Goal: Task Accomplishment & Management: Complete application form

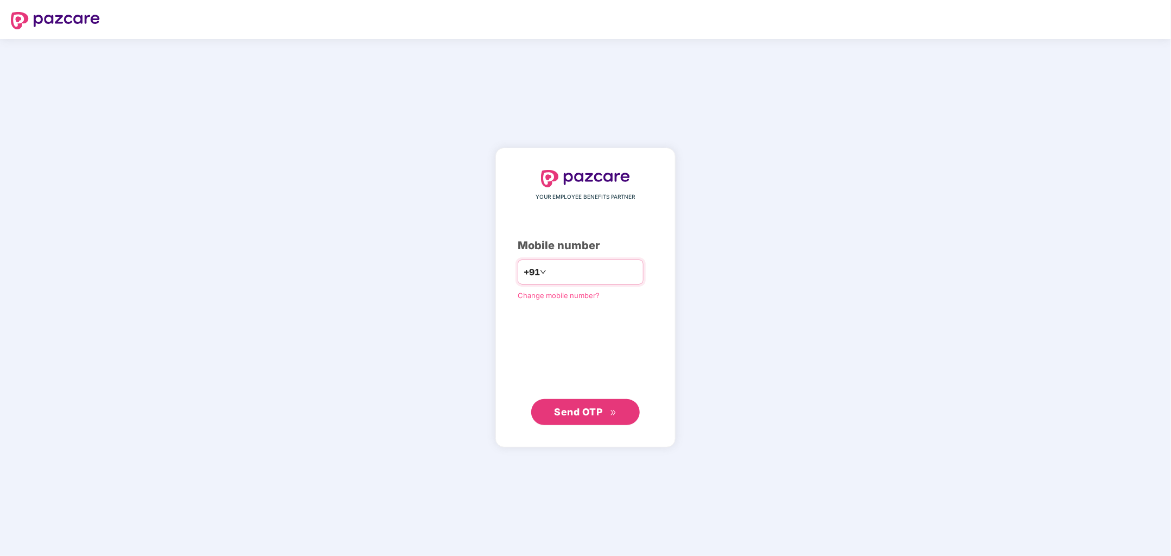
type input "**********"
click at [589, 423] on button "Send OTP" at bounding box center [585, 412] width 109 height 26
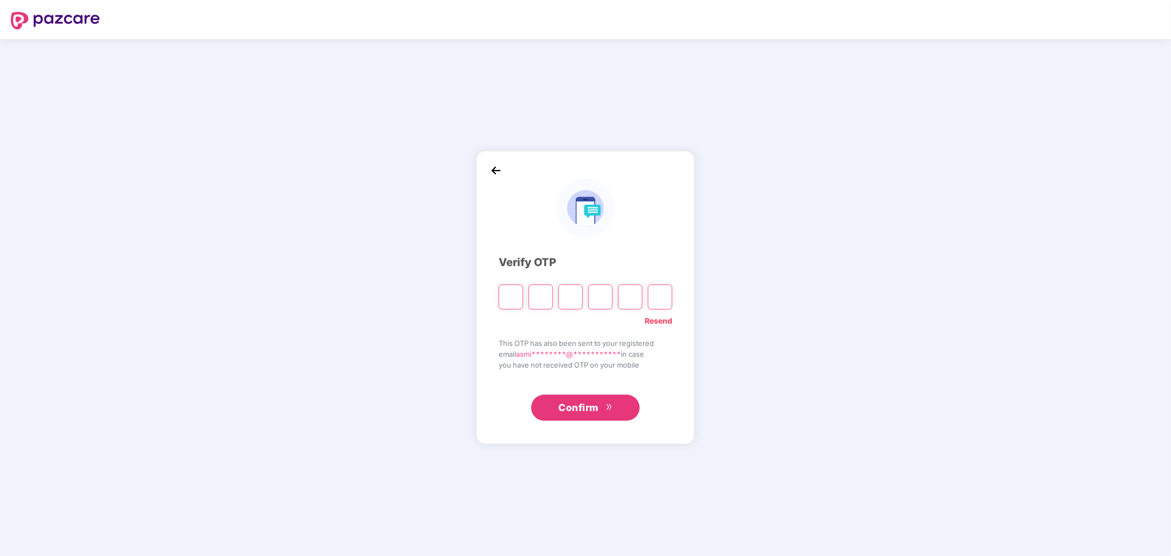
type input "*"
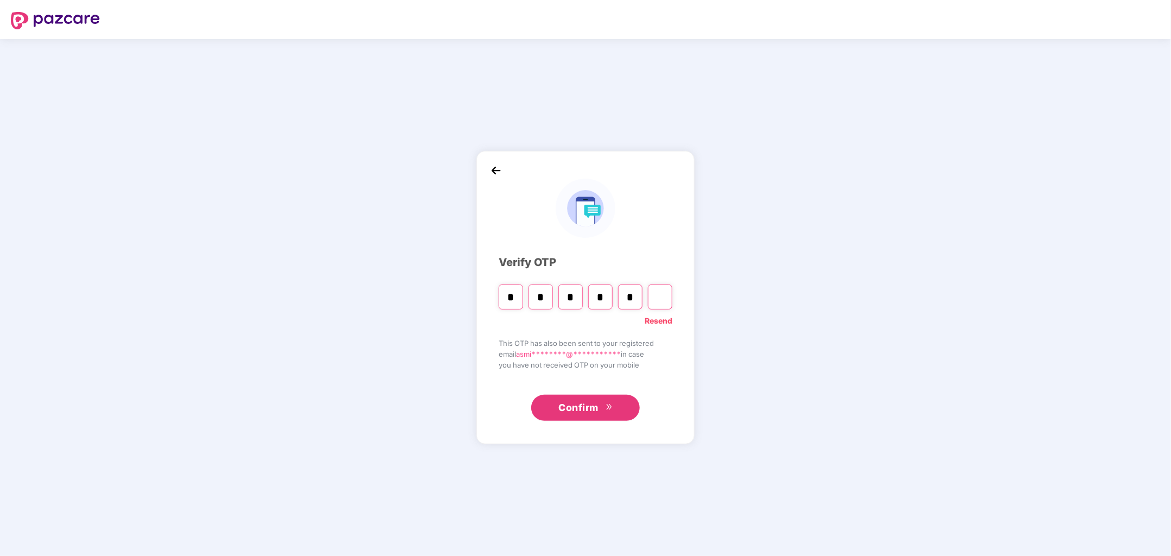
type input "*"
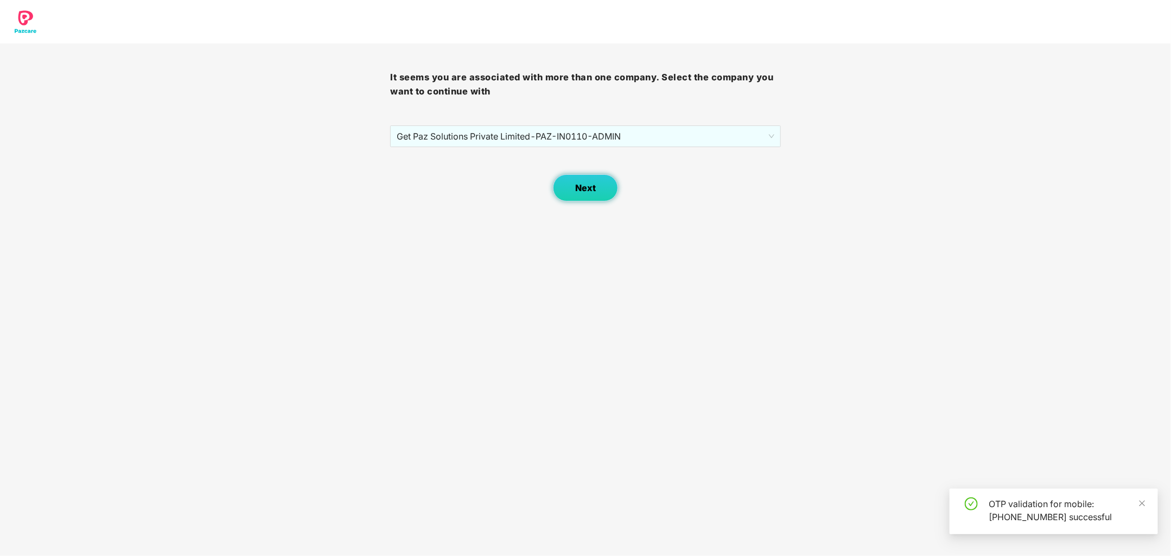
click at [596, 190] on button "Next" at bounding box center [585, 187] width 65 height 27
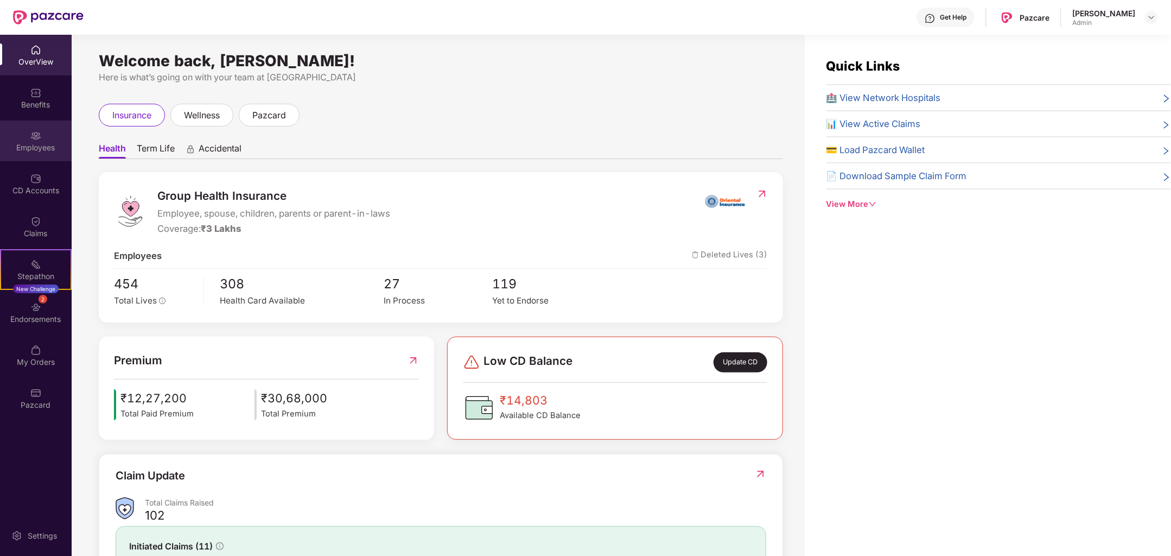
click at [17, 156] on div "Employees" at bounding box center [36, 140] width 72 height 41
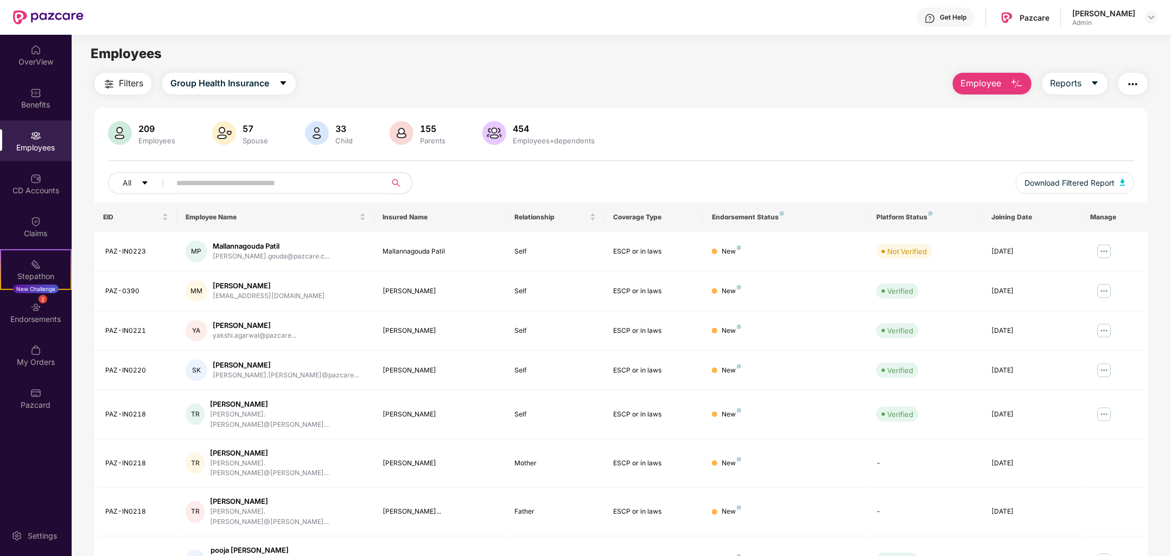
click at [983, 80] on span "Employee" at bounding box center [981, 84] width 41 height 14
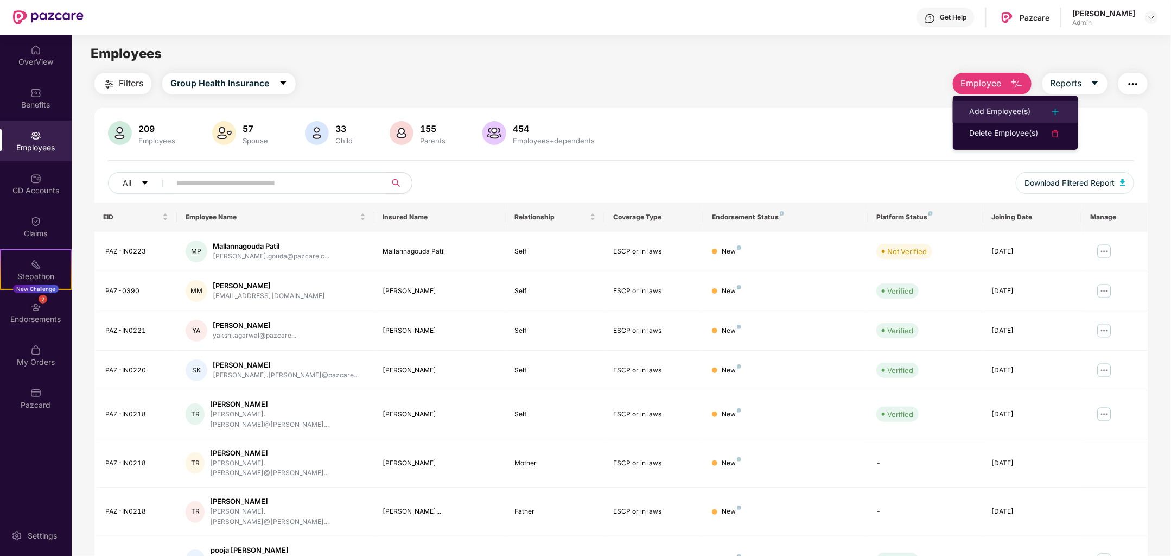
click at [995, 109] on div "Add Employee(s)" at bounding box center [999, 111] width 61 height 13
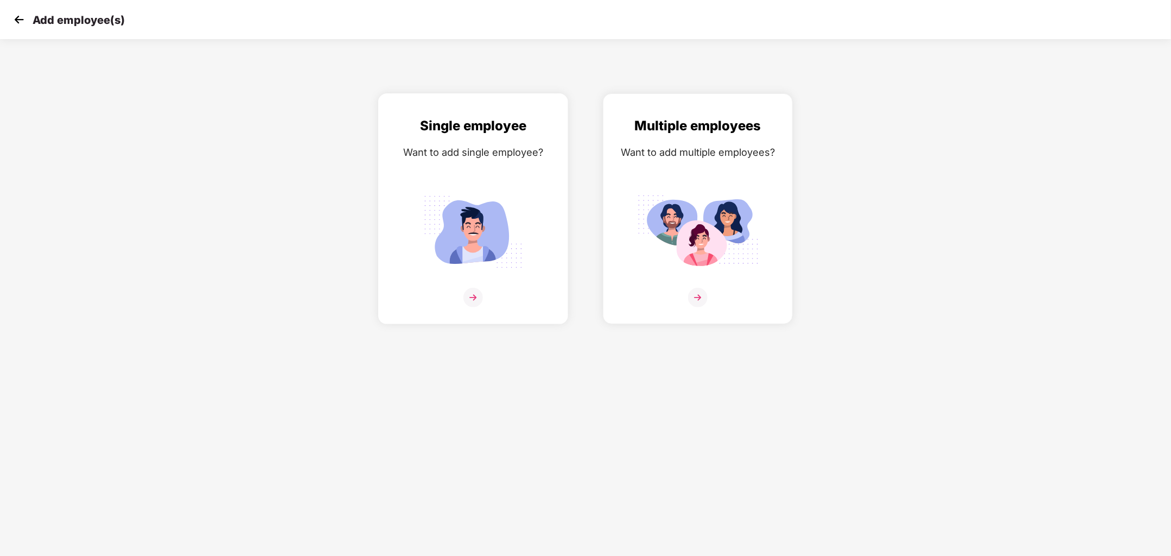
click at [490, 294] on div at bounding box center [473, 304] width 167 height 33
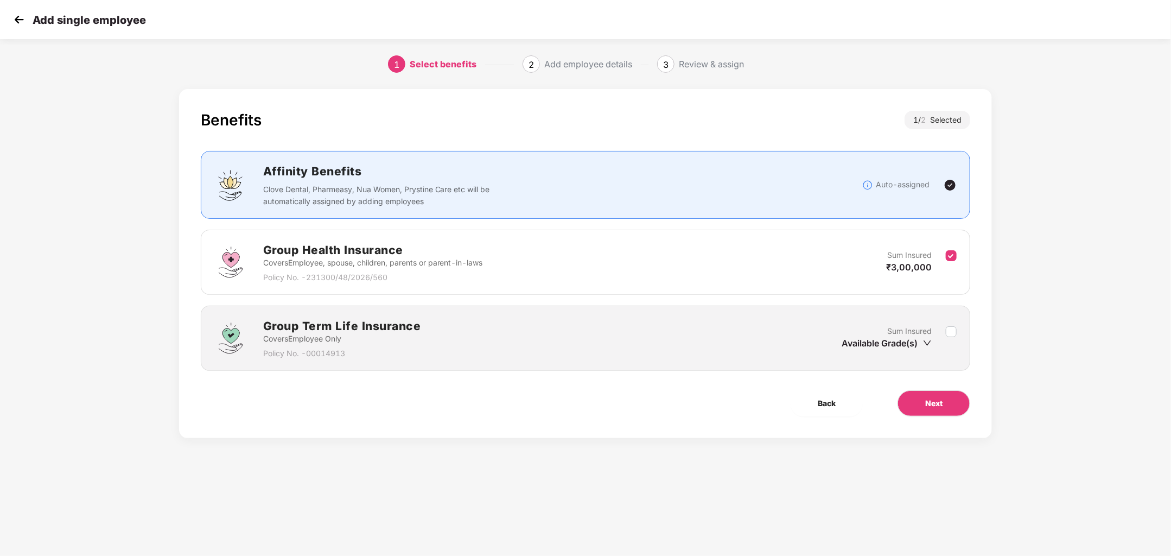
click at [430, 195] on p "Clove Dental, Pharmeasy, Nua Women, Prystine Care etc will be automatically ass…" at bounding box center [380, 195] width 234 height 24
click at [931, 397] on span "Next" at bounding box center [933, 403] width 17 height 12
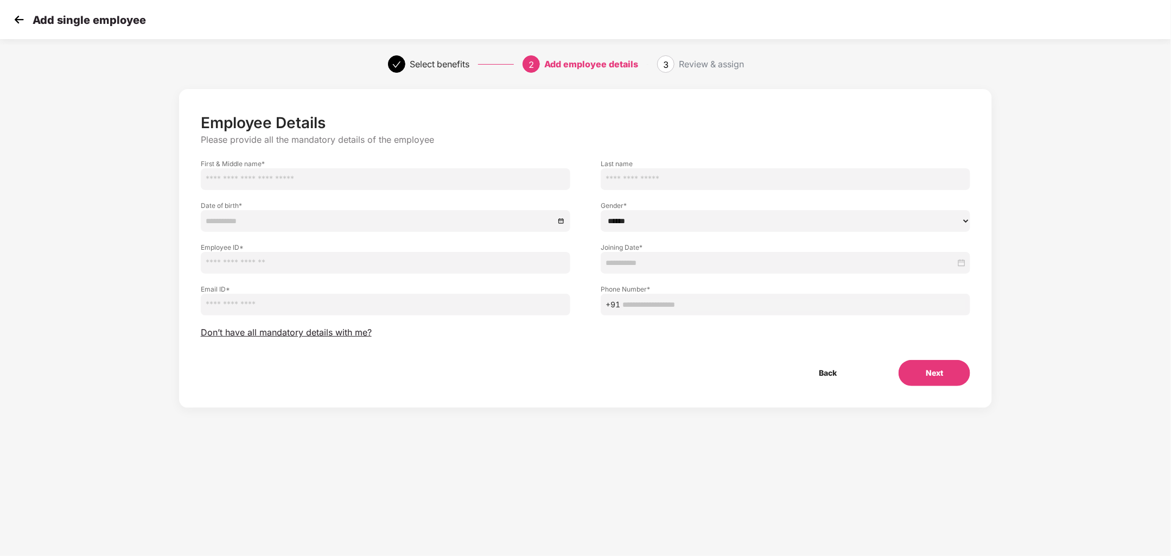
click at [324, 349] on div "Employee Details Please provide all the mandatory details of the employee First…" at bounding box center [586, 249] width 770 height 272
click at [328, 333] on span "Don’t have all mandatory details with me?" at bounding box center [286, 332] width 171 height 11
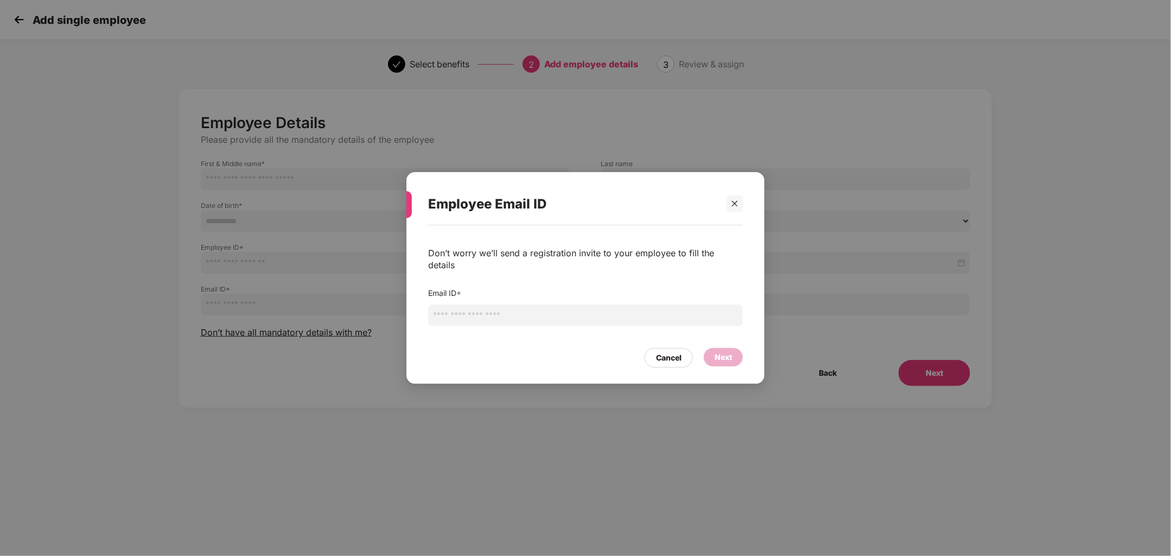
click at [446, 314] on input "email" at bounding box center [585, 315] width 315 height 22
drag, startPoint x: 446, startPoint y: 310, endPoint x: 437, endPoint y: 310, distance: 8.7
click at [437, 310] on input "**********" at bounding box center [585, 315] width 315 height 22
type input "**********"
click at [724, 351] on div "Next" at bounding box center [723, 357] width 17 height 12
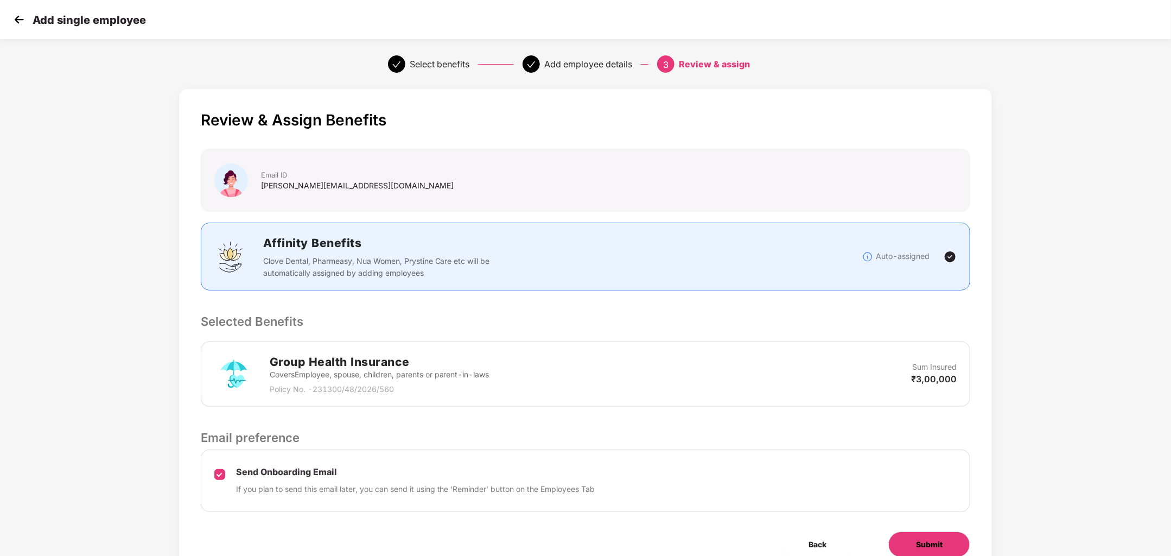
click at [915, 540] on button "Submit" at bounding box center [929, 544] width 82 height 26
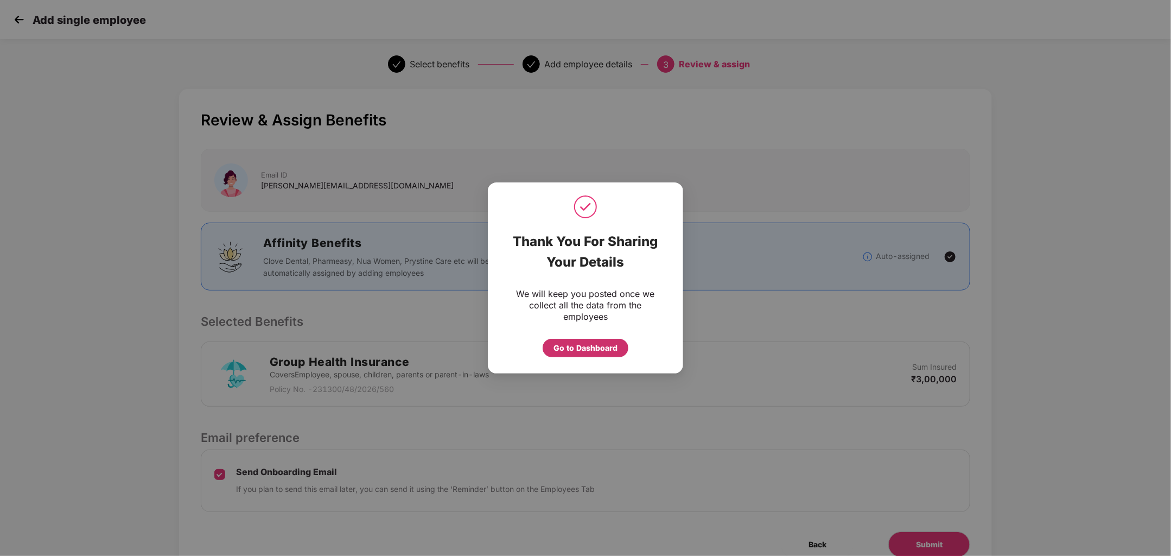
click at [592, 348] on div "Go to Dashboard" at bounding box center [585, 348] width 64 height 12
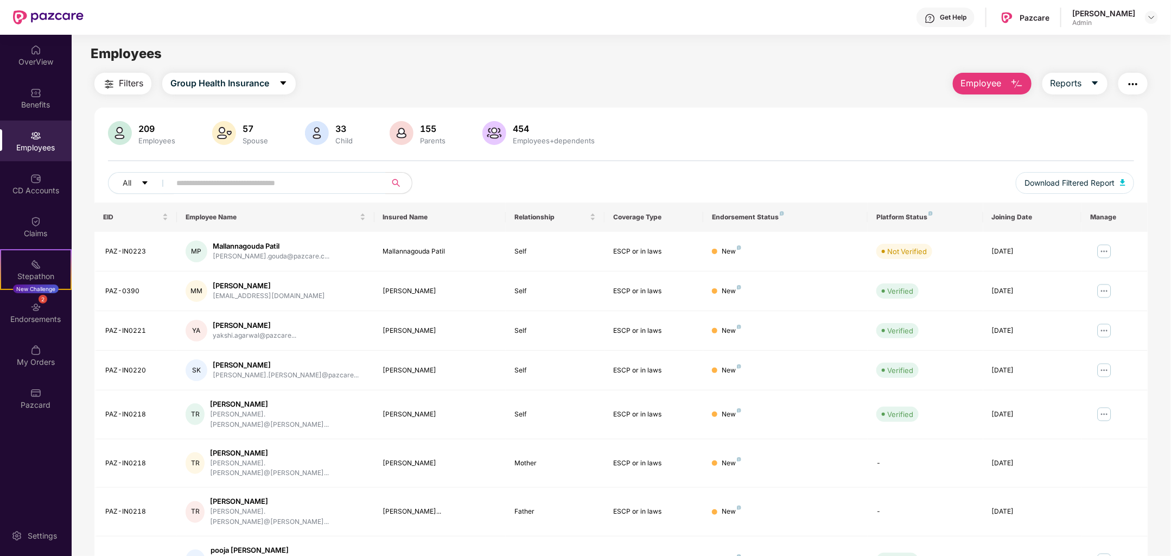
click at [962, 92] on button "Employee" at bounding box center [992, 84] width 79 height 22
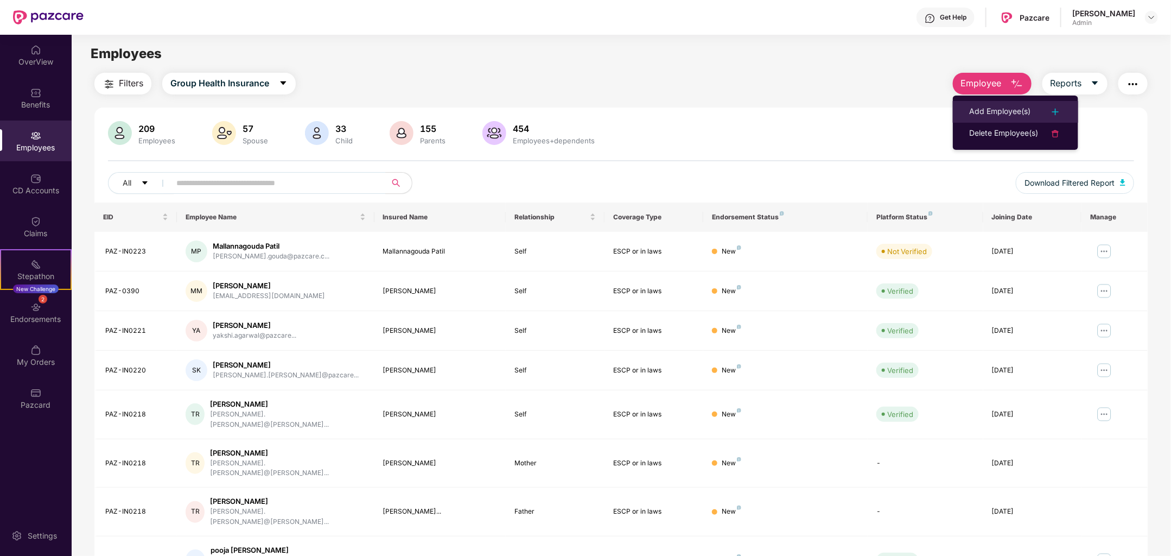
click at [994, 111] on div "Add Employee(s)" at bounding box center [999, 111] width 61 height 13
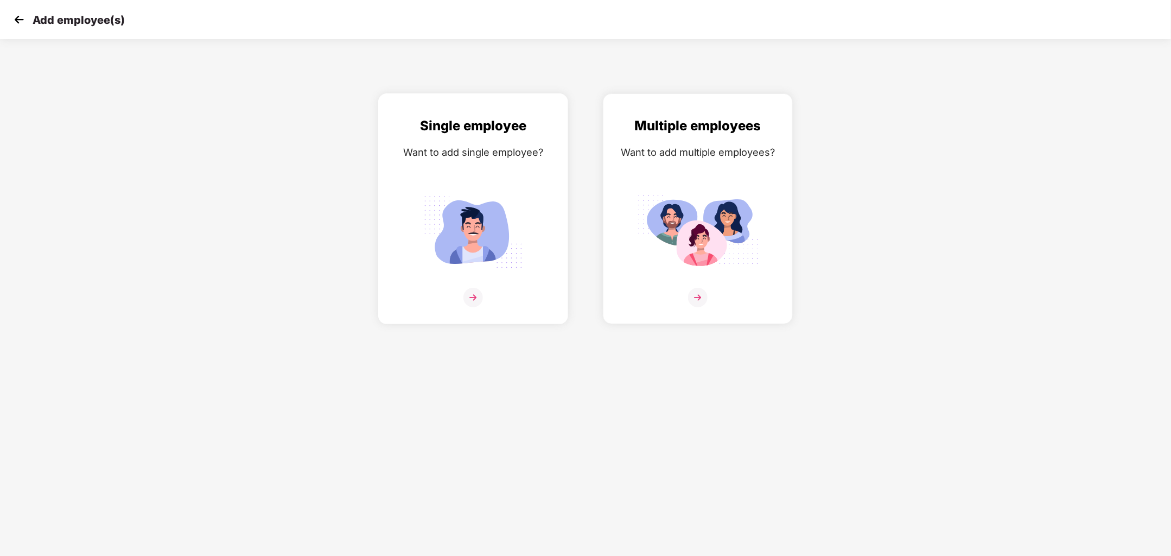
click at [464, 291] on img at bounding box center [473, 298] width 20 height 20
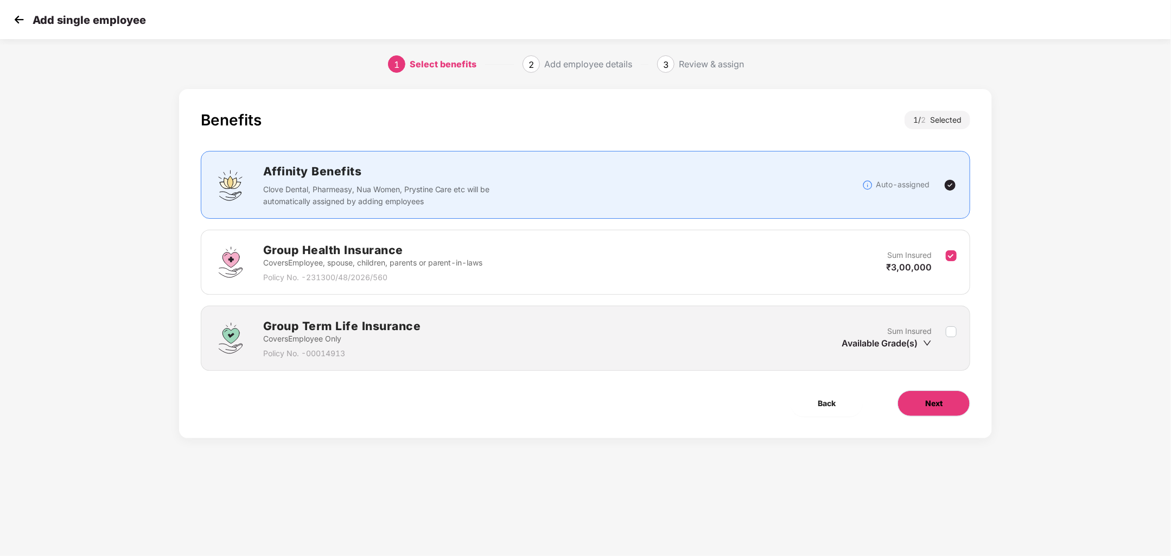
click at [933, 397] on span "Next" at bounding box center [933, 403] width 17 height 12
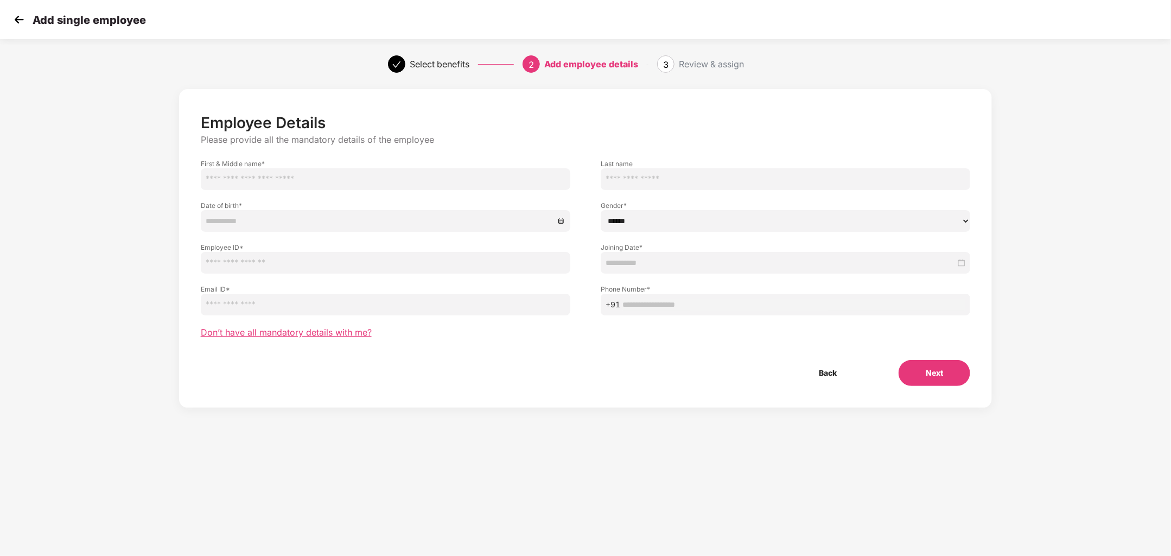
click at [347, 332] on span "Don’t have all mandatory details with me?" at bounding box center [286, 332] width 171 height 11
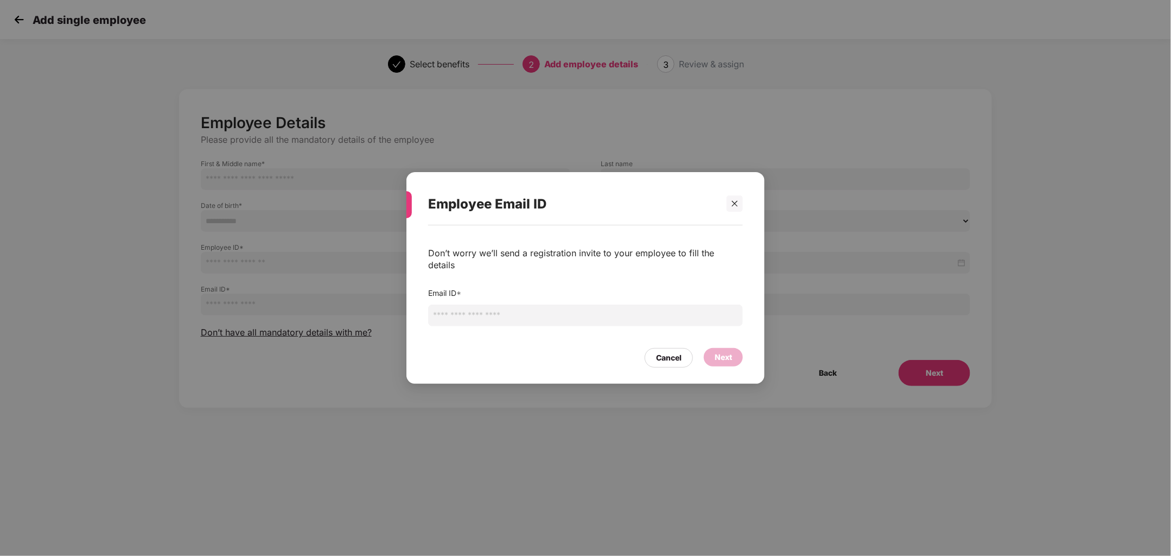
click at [528, 305] on input "email" at bounding box center [585, 315] width 315 height 22
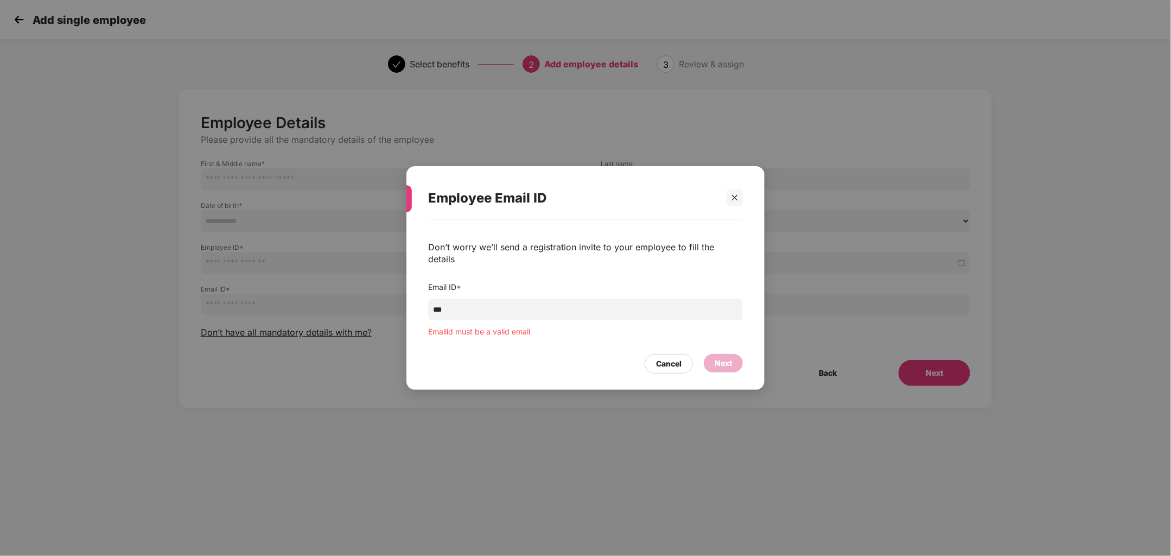
drag, startPoint x: 462, startPoint y: 309, endPoint x: 373, endPoint y: 304, distance: 89.2
click at [374, 305] on div "Employee Email ID Don’t worry we’ll send a registration invite to your employee…" at bounding box center [585, 278] width 1171 height 556
paste input "**********"
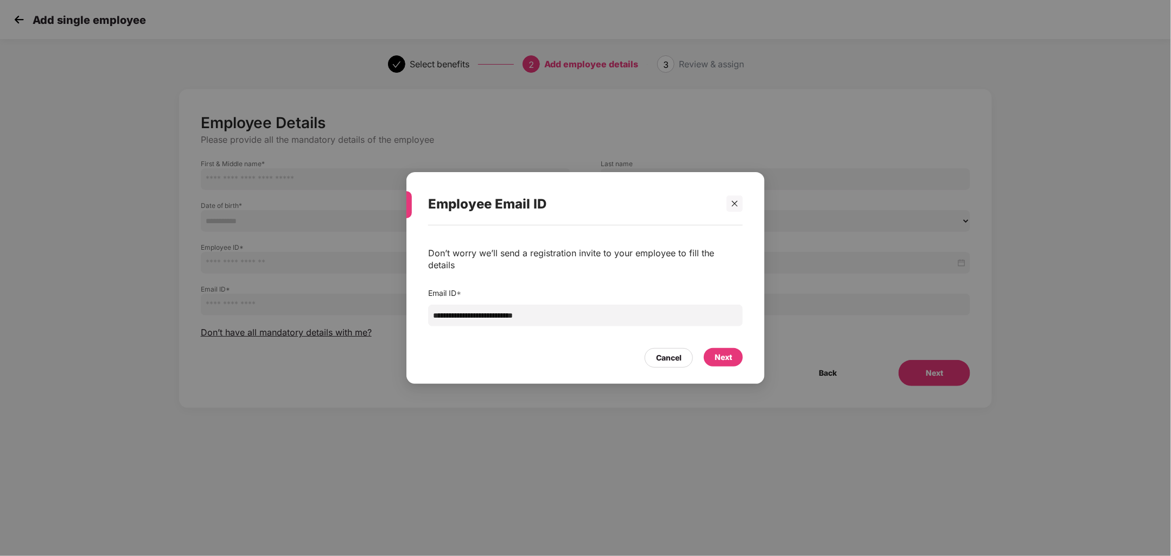
type input "**********"
click at [724, 351] on div "Next" at bounding box center [723, 357] width 17 height 12
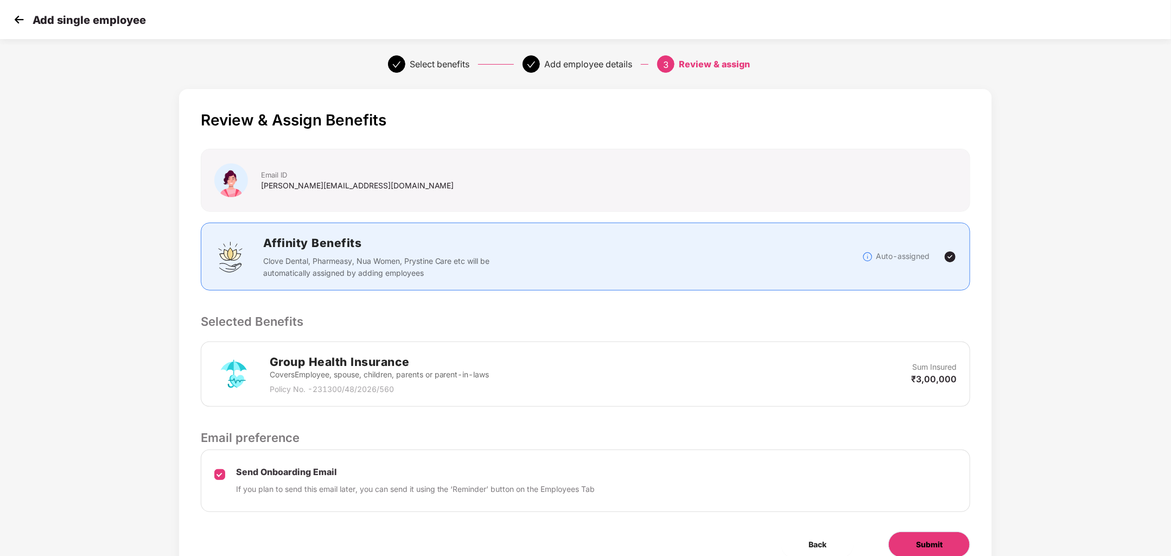
click at [924, 539] on span "Submit" at bounding box center [929, 544] width 27 height 12
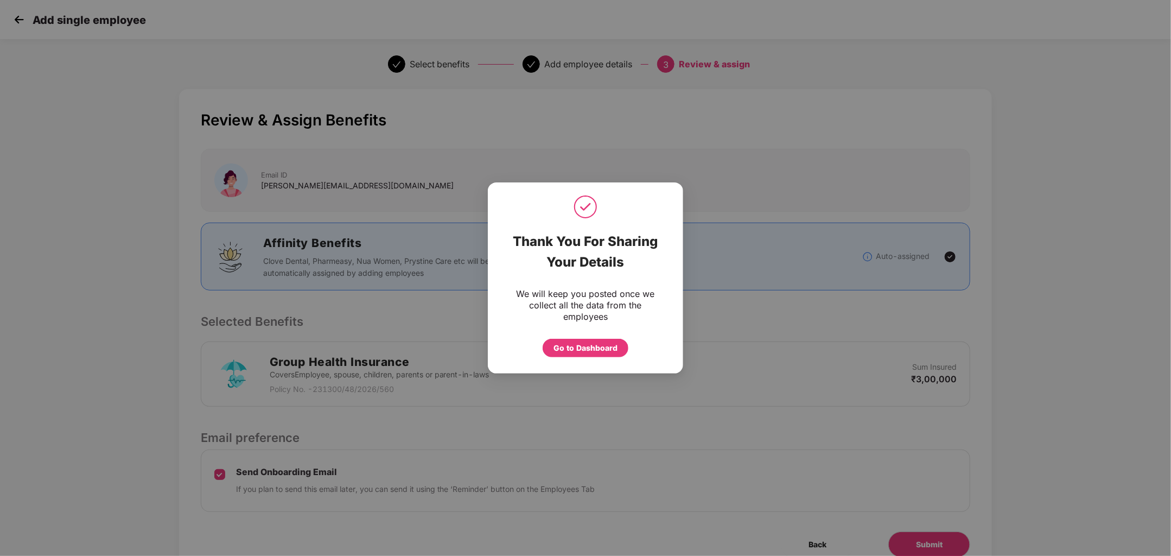
click at [604, 349] on div "Go to Dashboard" at bounding box center [585, 348] width 64 height 12
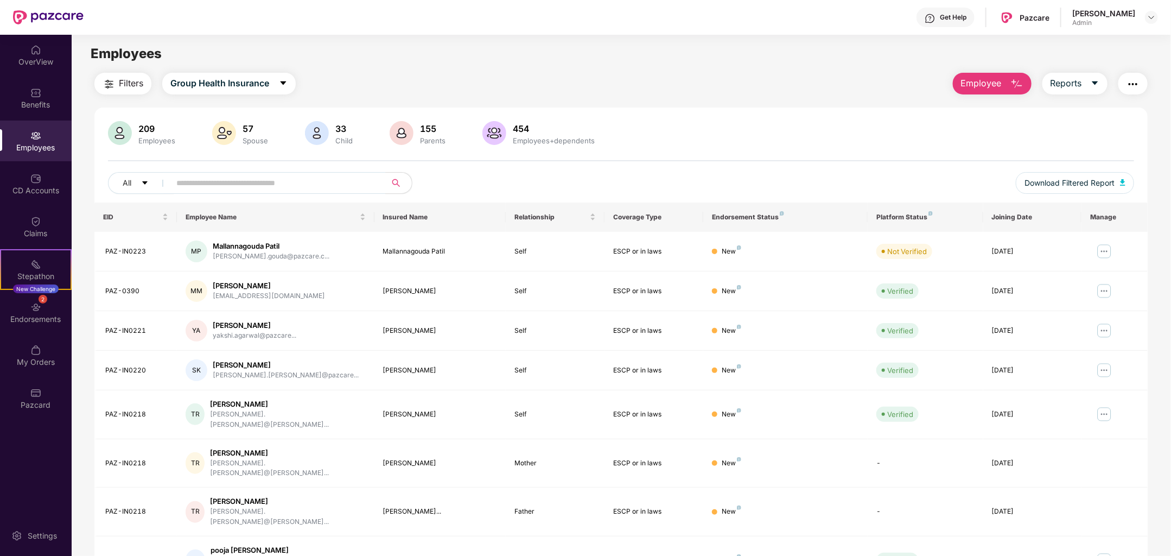
click at [1001, 91] on button "Employee" at bounding box center [992, 84] width 79 height 22
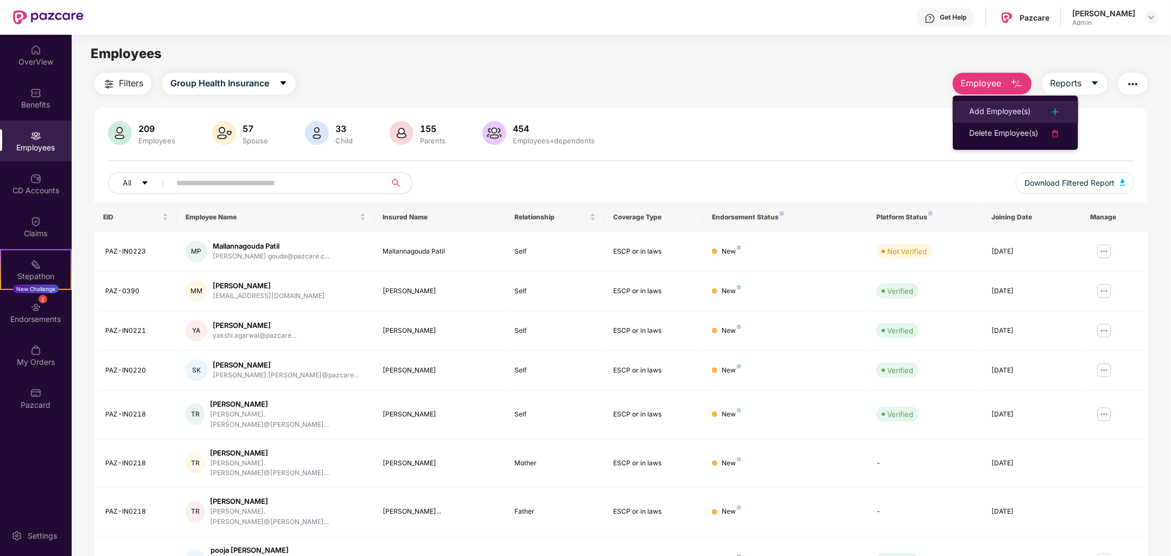
click at [1025, 109] on div "Add Employee(s)" at bounding box center [999, 111] width 61 height 13
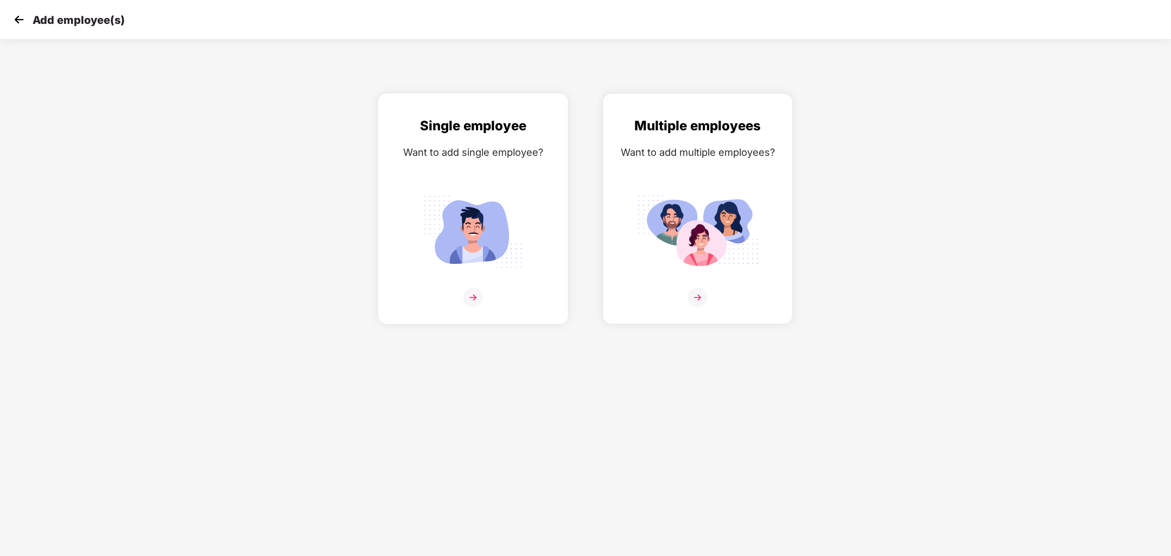
click at [461, 286] on div "Single employee Want to add single employee?" at bounding box center [473, 218] width 167 height 205
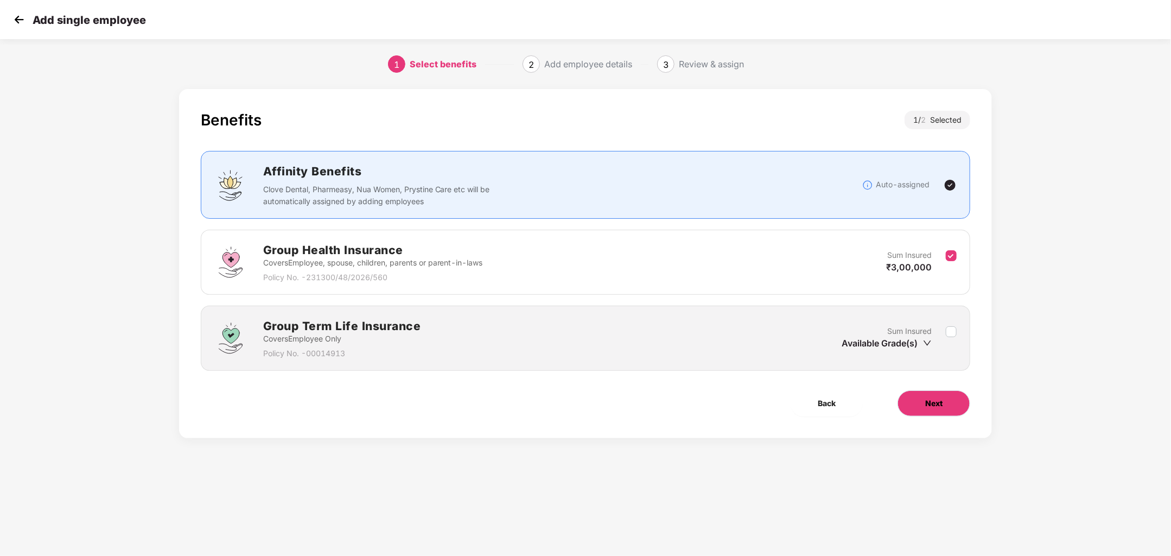
click at [946, 403] on button "Next" at bounding box center [933, 403] width 73 height 26
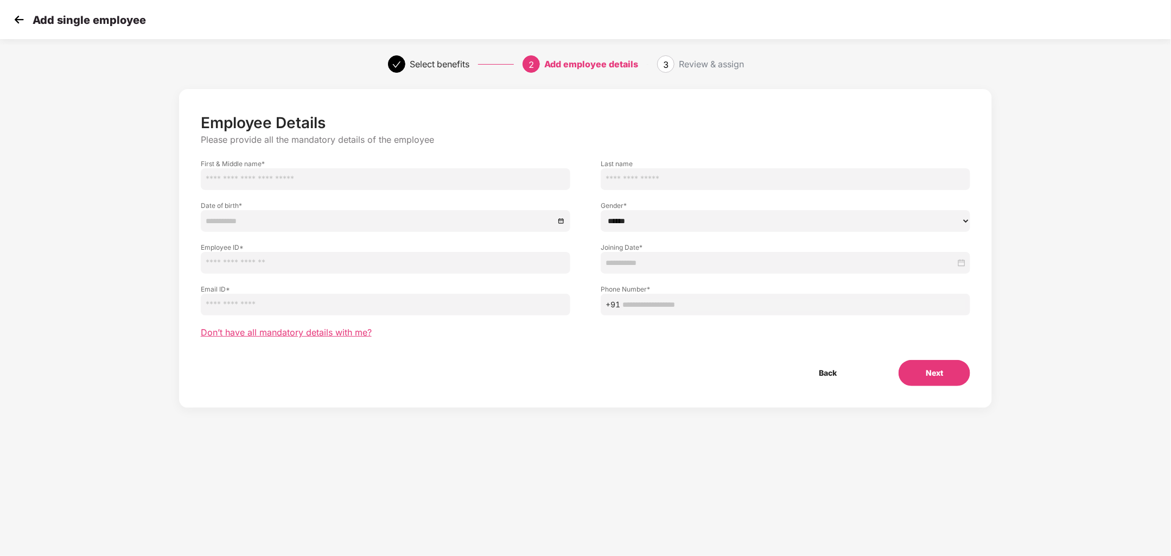
click at [290, 334] on span "Don’t have all mandatory details with me?" at bounding box center [286, 332] width 171 height 11
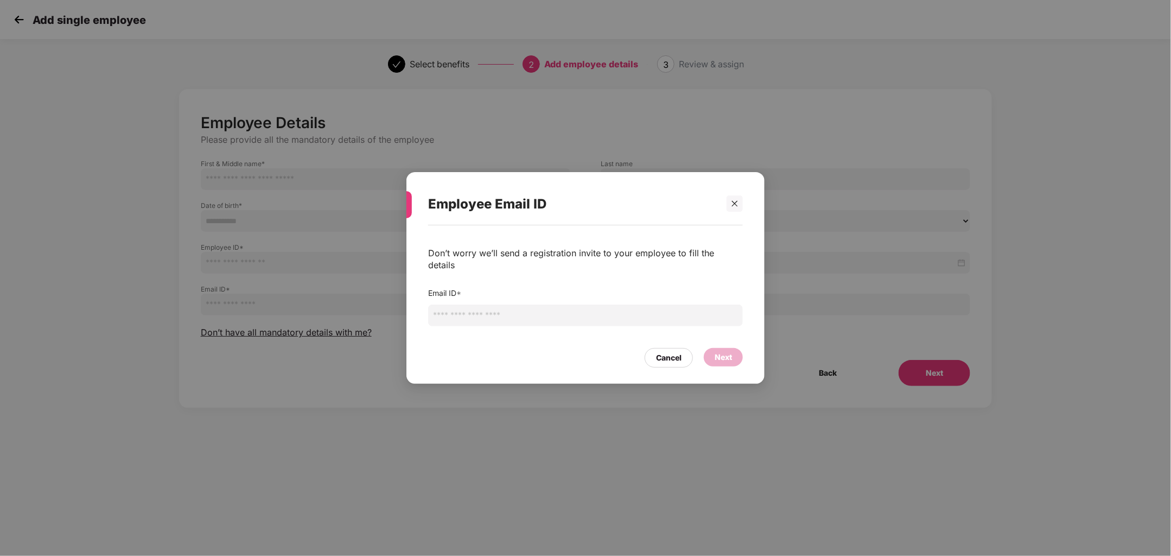
click at [490, 315] on input "email" at bounding box center [585, 315] width 315 height 22
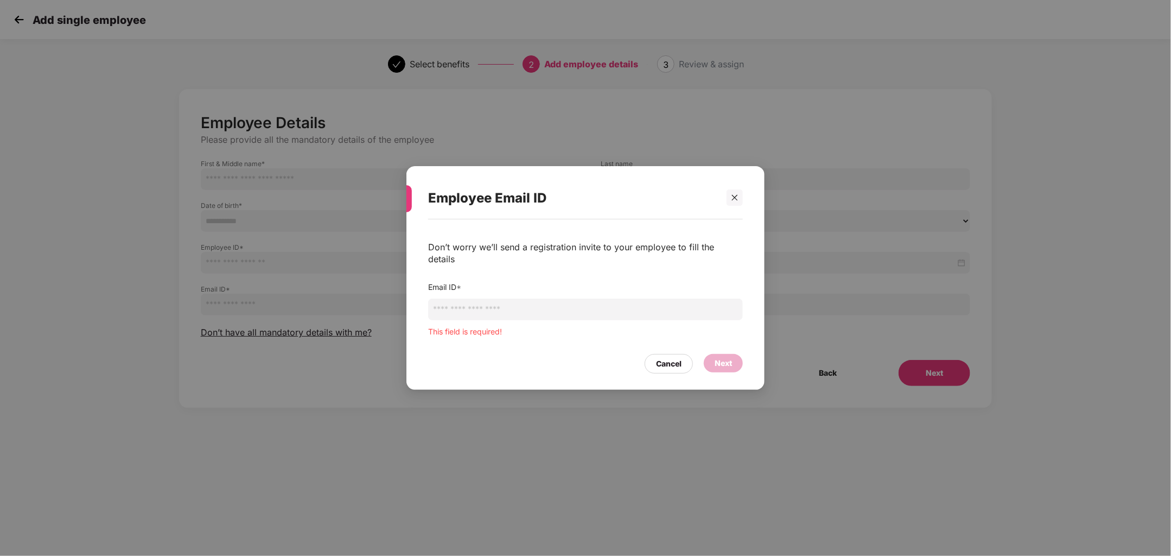
paste input "**********"
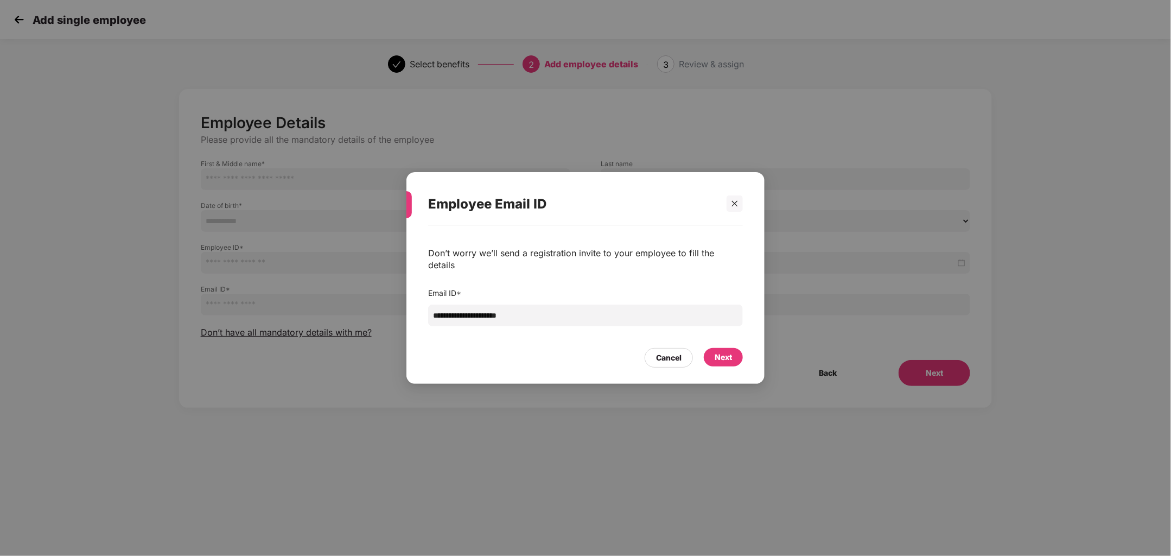
type input "**********"
click at [730, 352] on div "Next" at bounding box center [723, 357] width 17 height 12
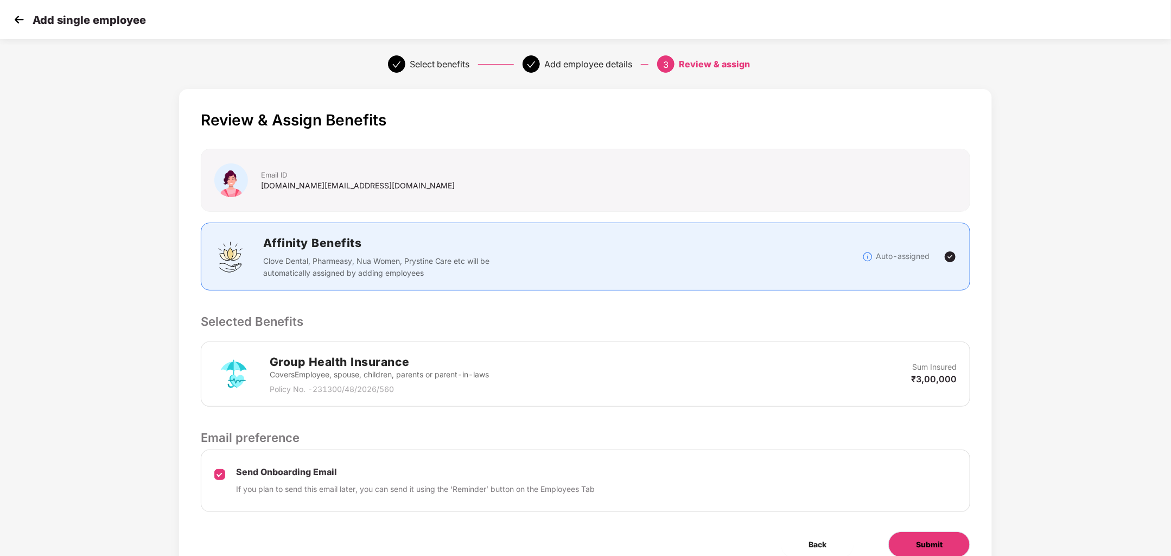
click at [894, 542] on button "Submit" at bounding box center [929, 544] width 82 height 26
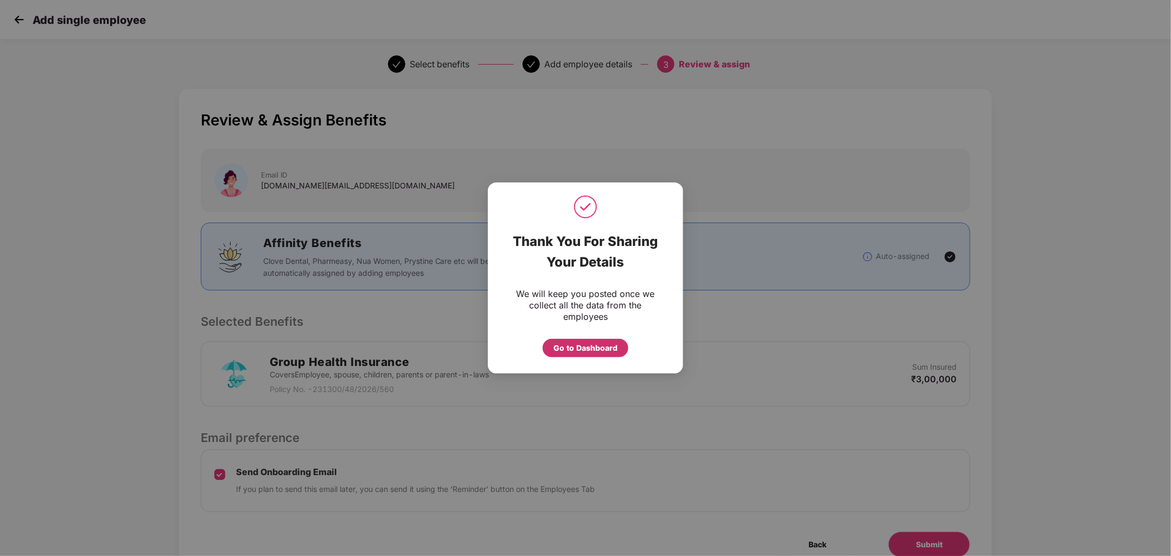
click at [597, 346] on div "Go to Dashboard" at bounding box center [585, 348] width 64 height 12
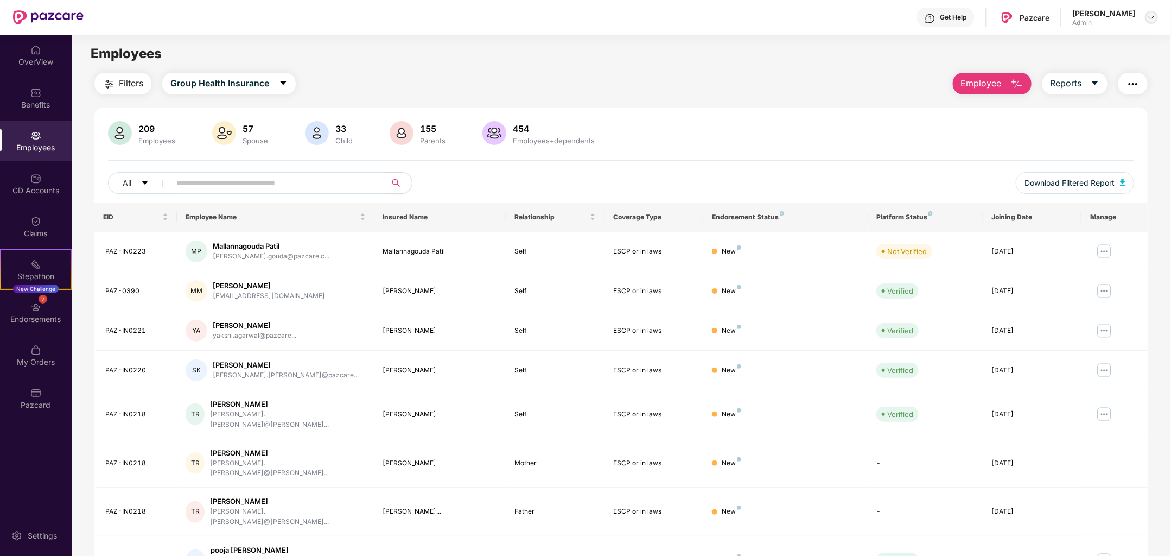
click at [1156, 13] on div at bounding box center [1151, 17] width 13 height 13
click at [1071, 61] on div "Switch Company" at bounding box center [1100, 63] width 141 height 21
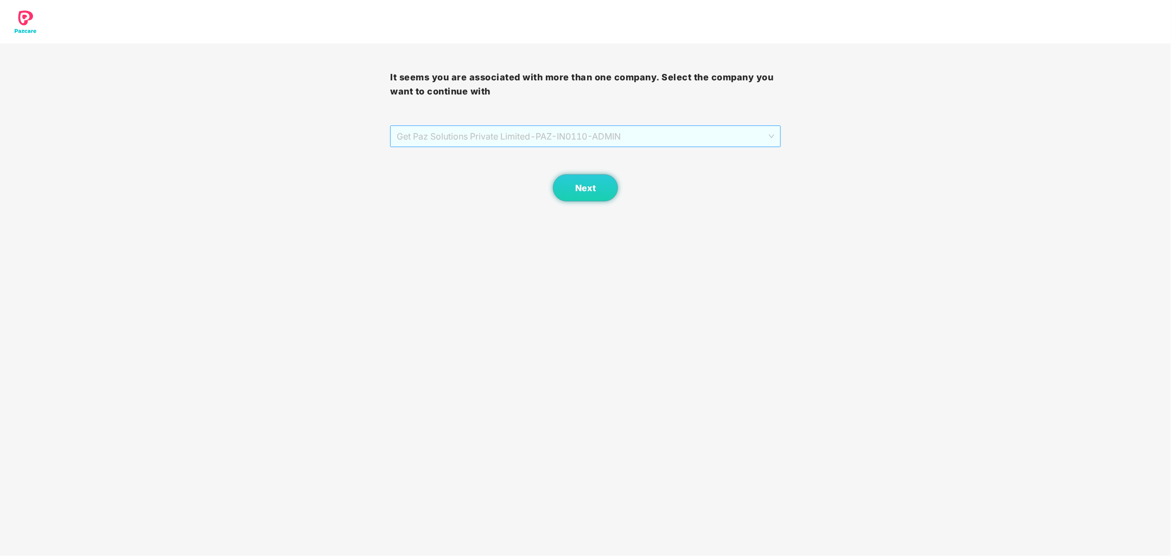
click at [583, 141] on span "Get Paz Solutions Private Limited - PAZ-IN0110 - ADMIN" at bounding box center [585, 136] width 377 height 21
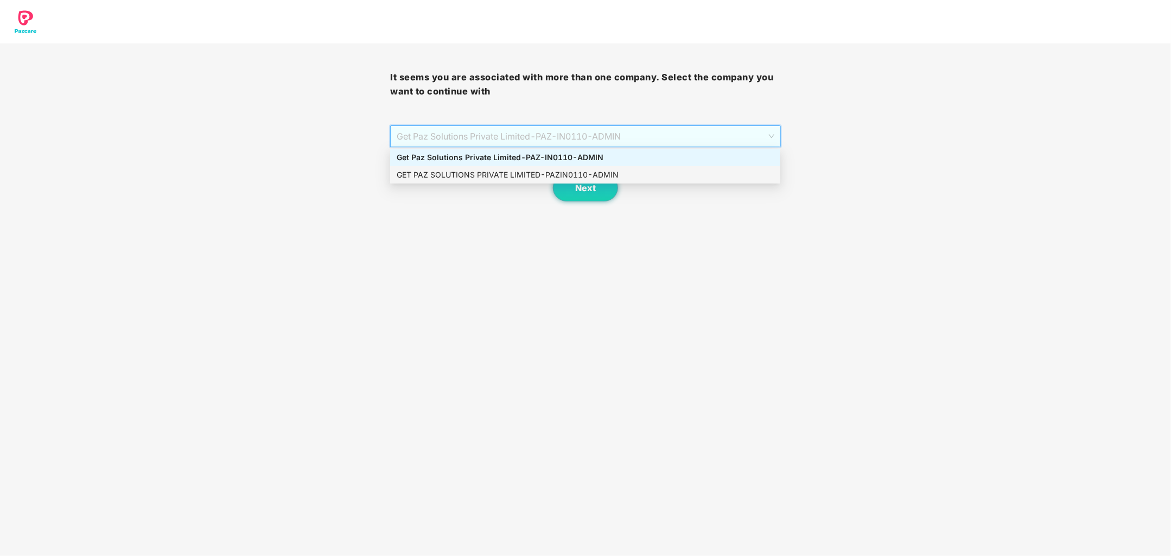
click at [578, 174] on div "GET PAZ SOLUTIONS PRIVATE LIMITED - PAZIN0110 - ADMIN" at bounding box center [585, 175] width 377 height 12
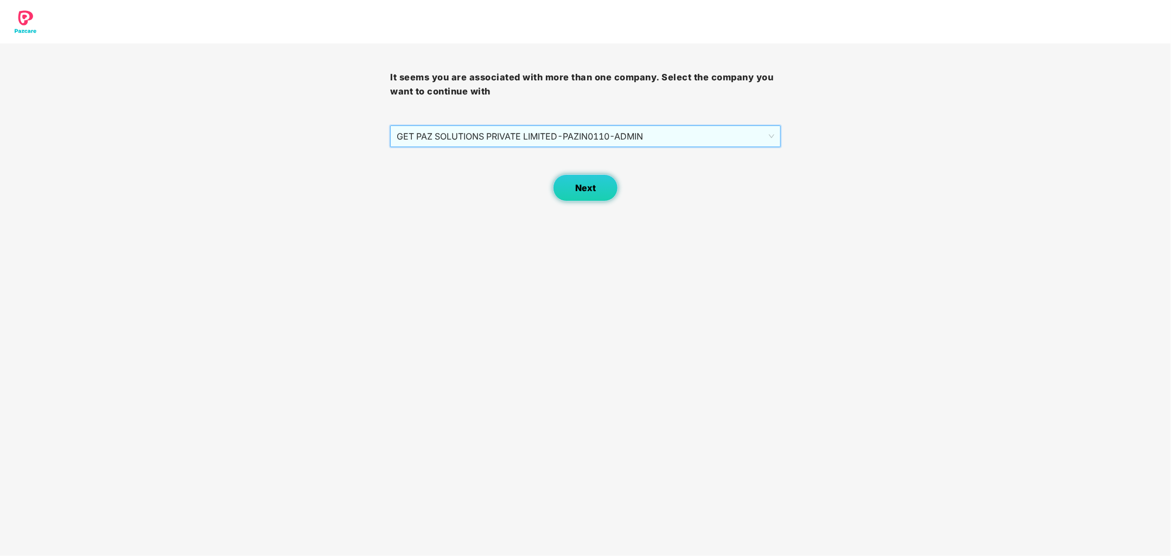
click at [591, 188] on span "Next" at bounding box center [585, 188] width 21 height 10
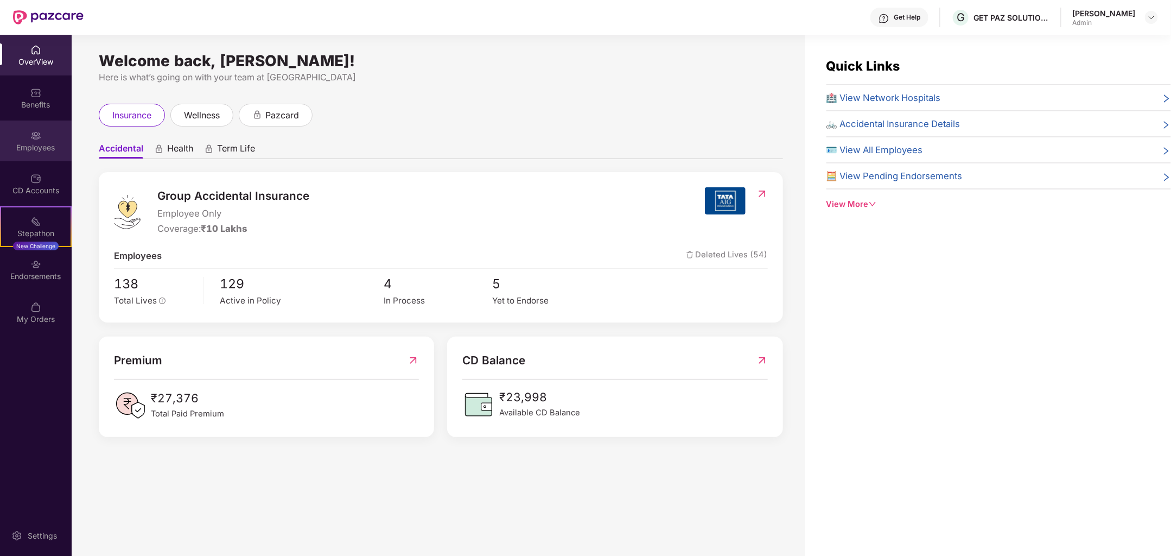
click at [31, 129] on div at bounding box center [35, 134] width 11 height 11
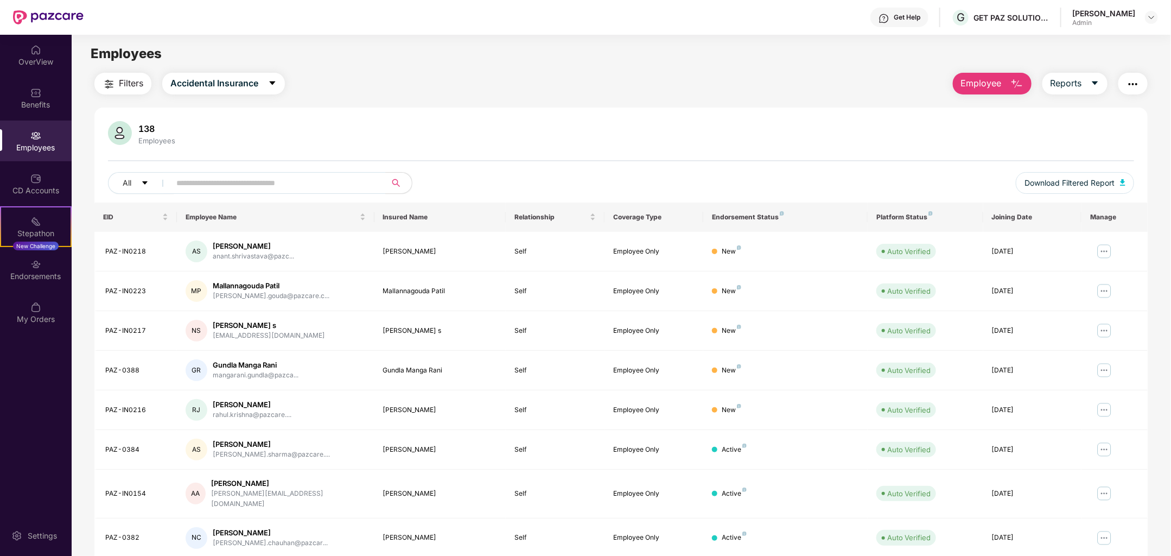
click at [1001, 90] on button "Employee" at bounding box center [992, 84] width 79 height 22
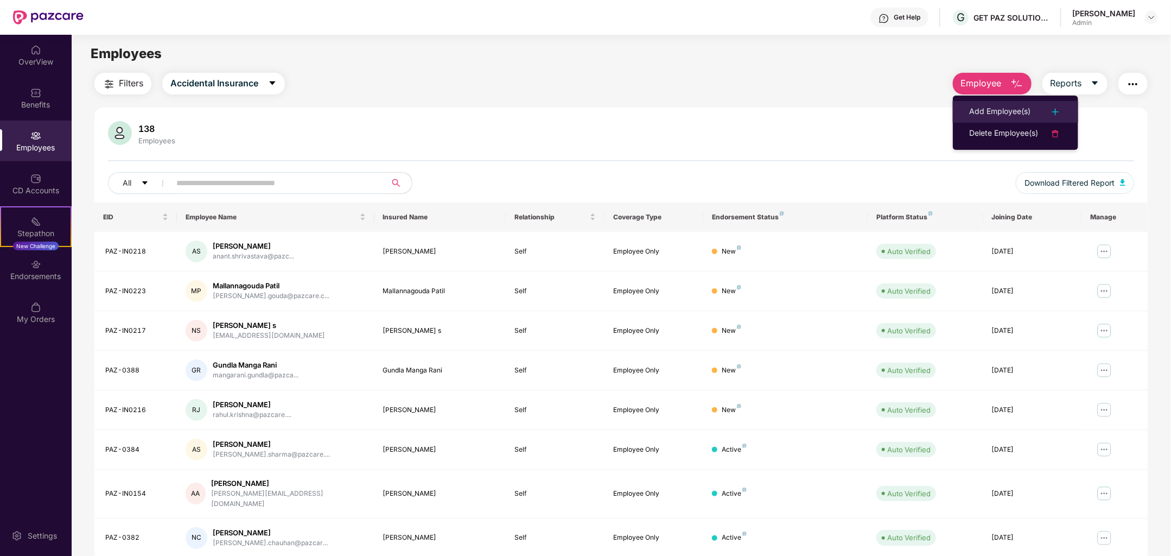
click at [1016, 115] on div "Add Employee(s)" at bounding box center [999, 111] width 61 height 13
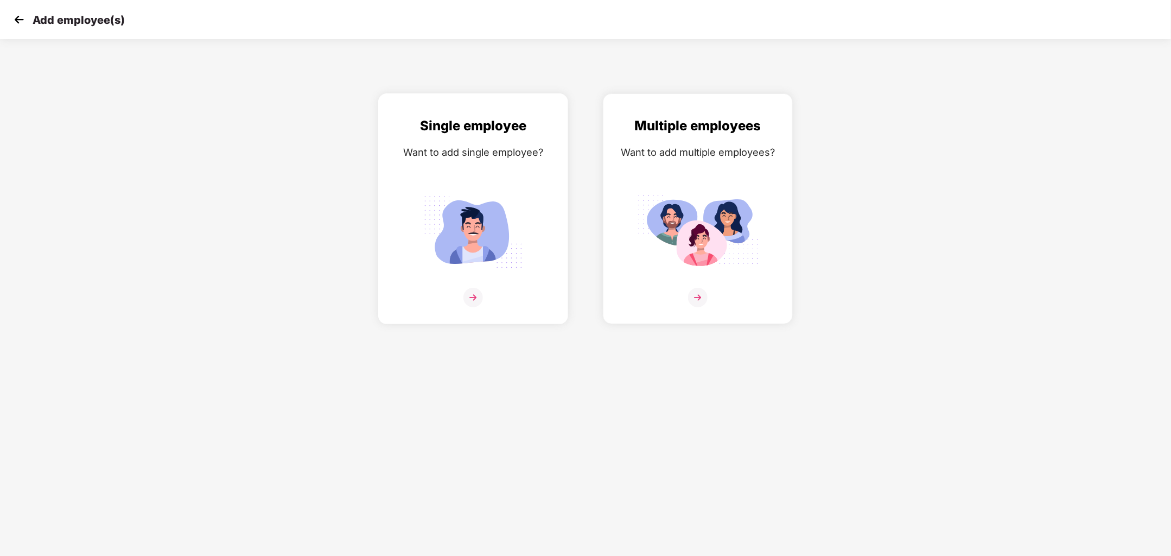
click at [489, 300] on div at bounding box center [473, 304] width 167 height 33
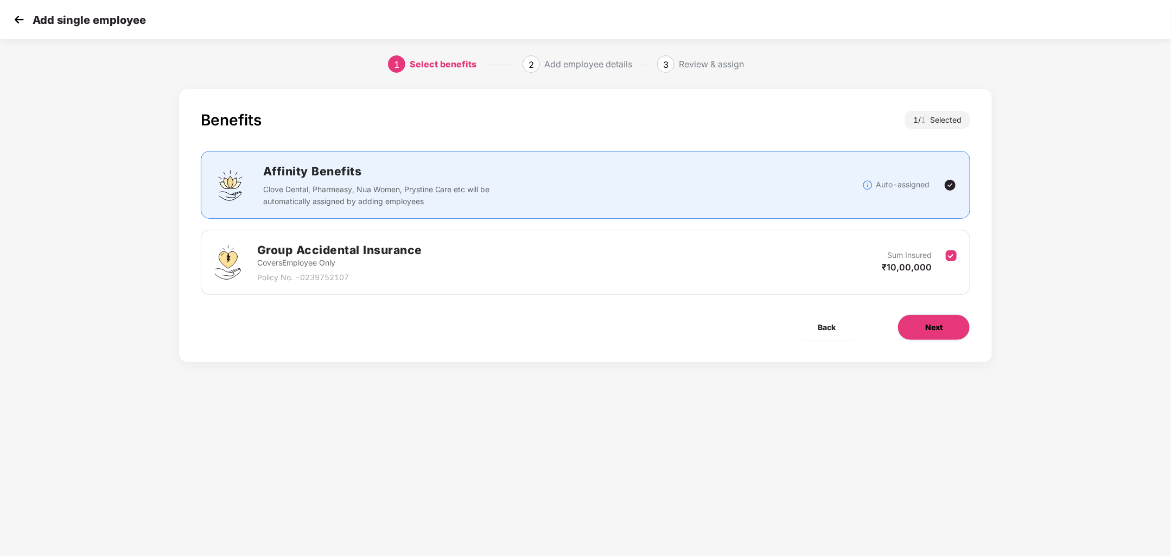
click at [919, 327] on button "Next" at bounding box center [933, 327] width 73 height 26
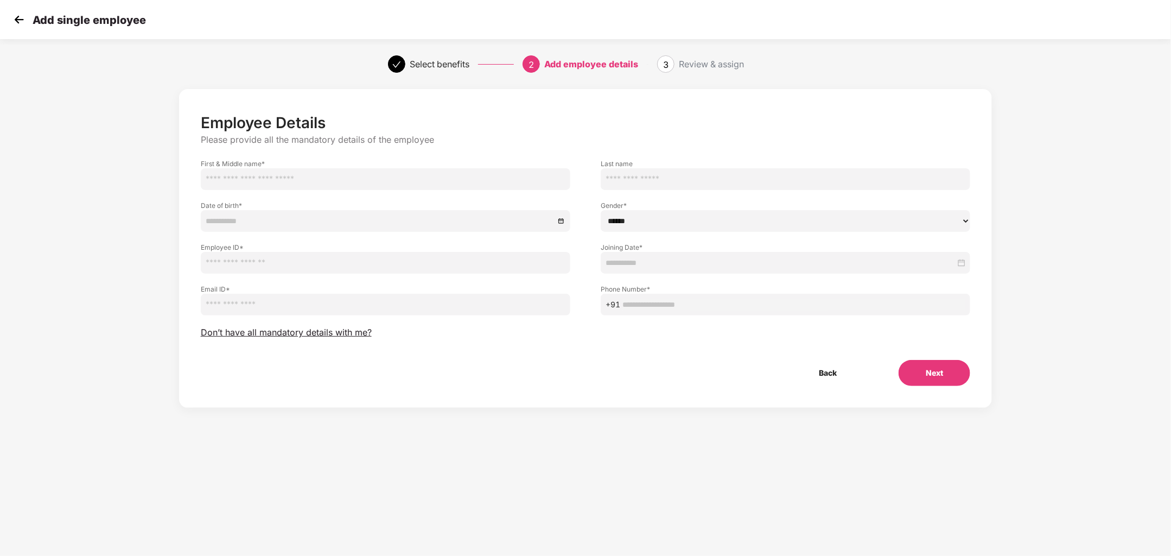
click at [310, 326] on div "Employee Details Please provide all the mandatory details of the employee First…" at bounding box center [586, 249] width 770 height 272
click at [326, 339] on div "Employee Details Please provide all the mandatory details of the employee First…" at bounding box center [586, 249] width 770 height 272
click at [331, 334] on span "Don’t have all mandatory details with me?" at bounding box center [286, 332] width 171 height 11
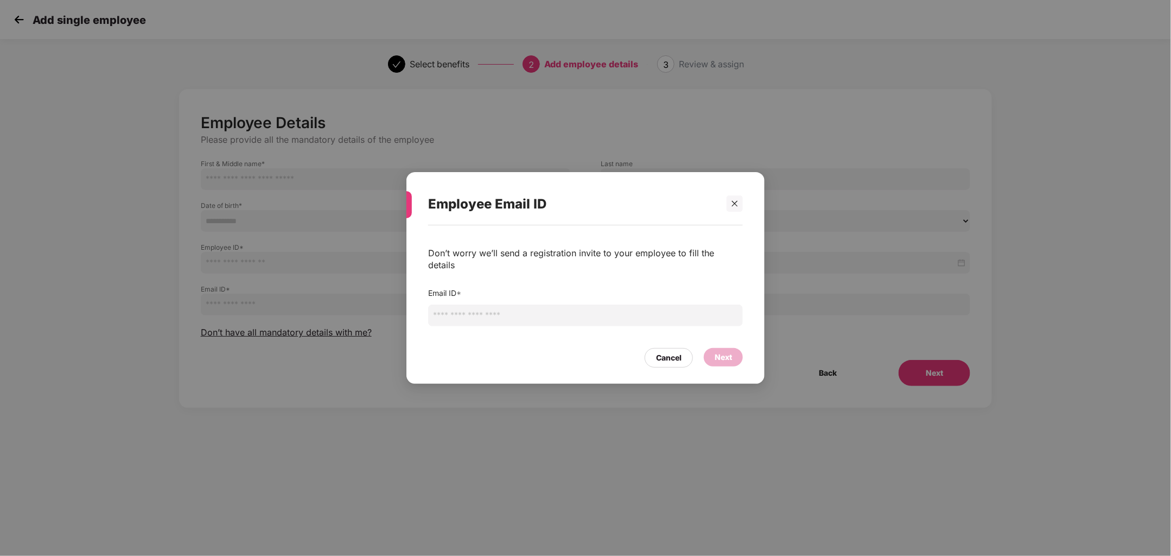
click at [513, 310] on input "email" at bounding box center [585, 315] width 315 height 22
type input "**********"
click at [724, 351] on div "Next" at bounding box center [723, 357] width 17 height 12
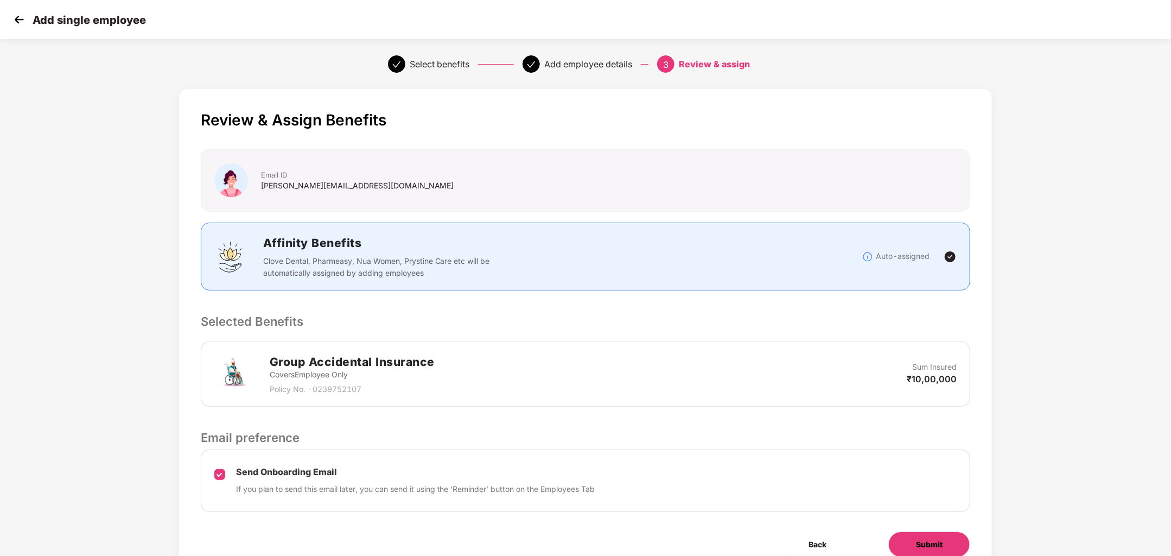
click at [912, 532] on button "Submit" at bounding box center [929, 544] width 82 height 26
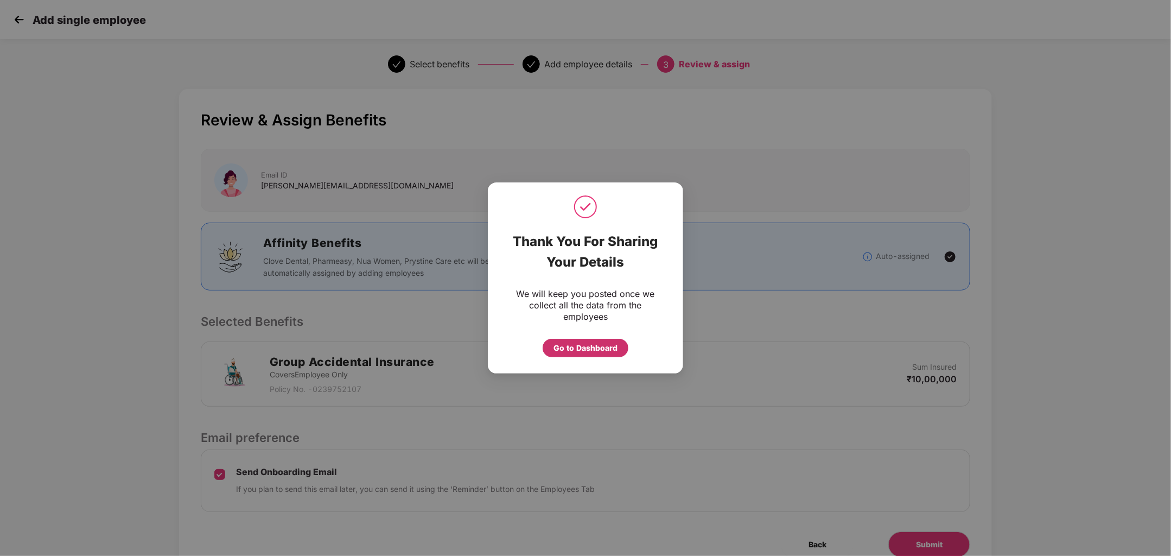
click at [583, 353] on div "Go to Dashboard" at bounding box center [585, 348] width 64 height 12
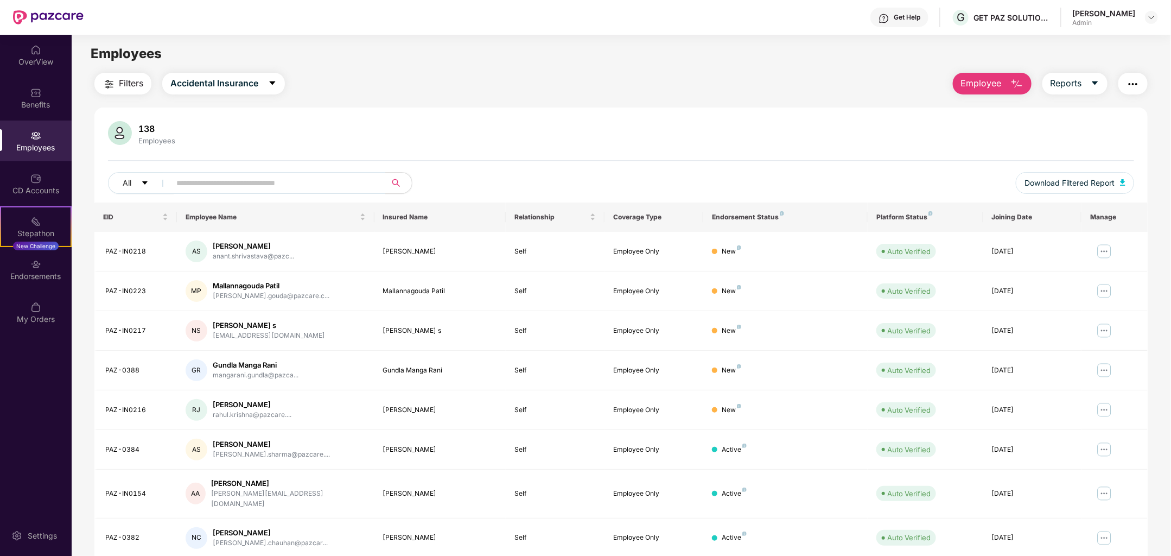
click at [999, 73] on button "Employee" at bounding box center [992, 84] width 79 height 22
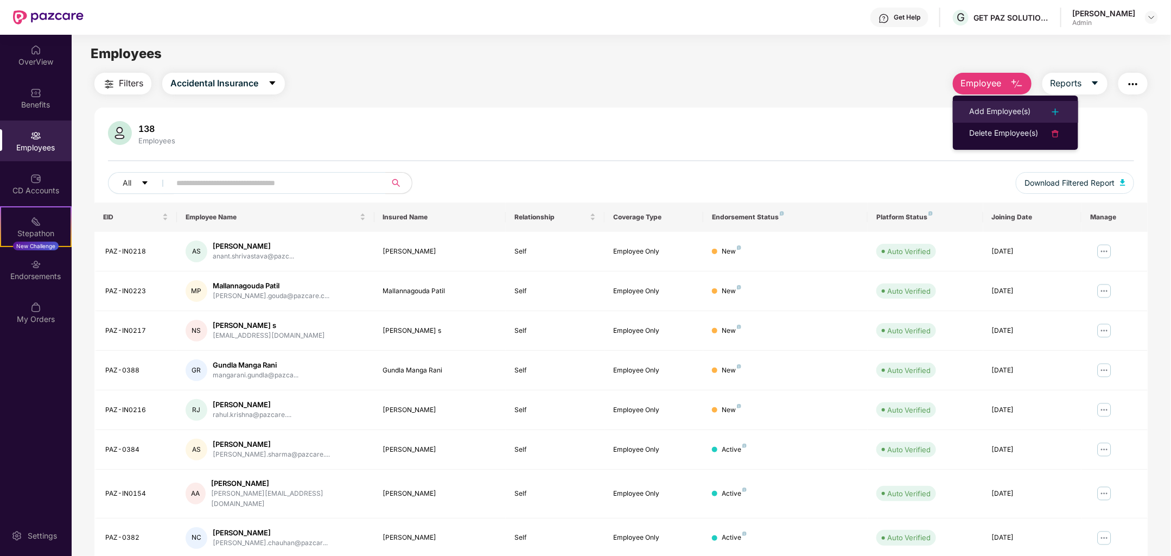
click at [1040, 112] on div at bounding box center [1050, 111] width 24 height 13
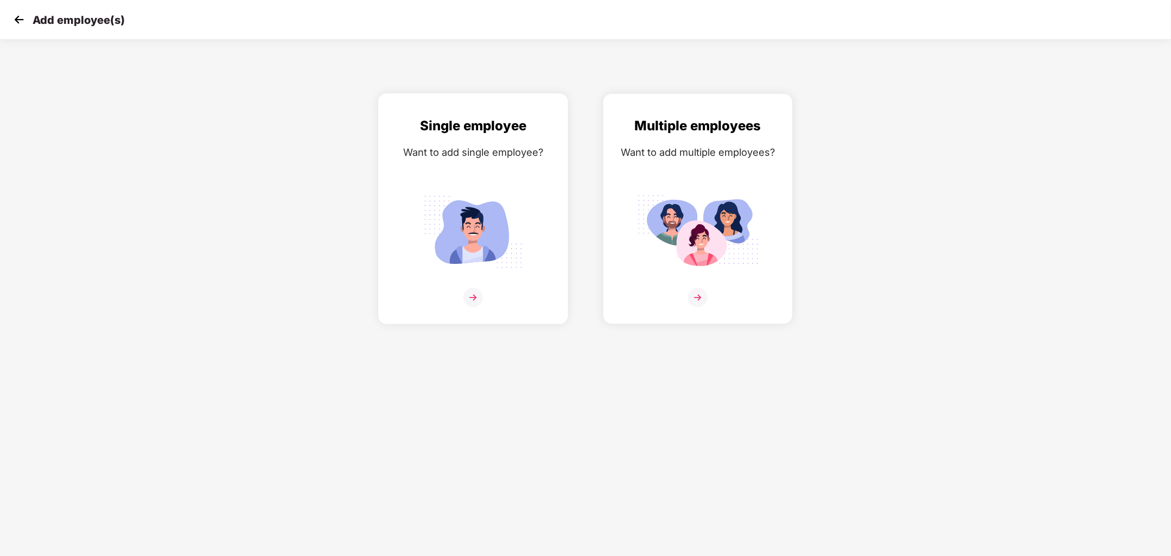
click at [493, 269] on img at bounding box center [473, 231] width 122 height 85
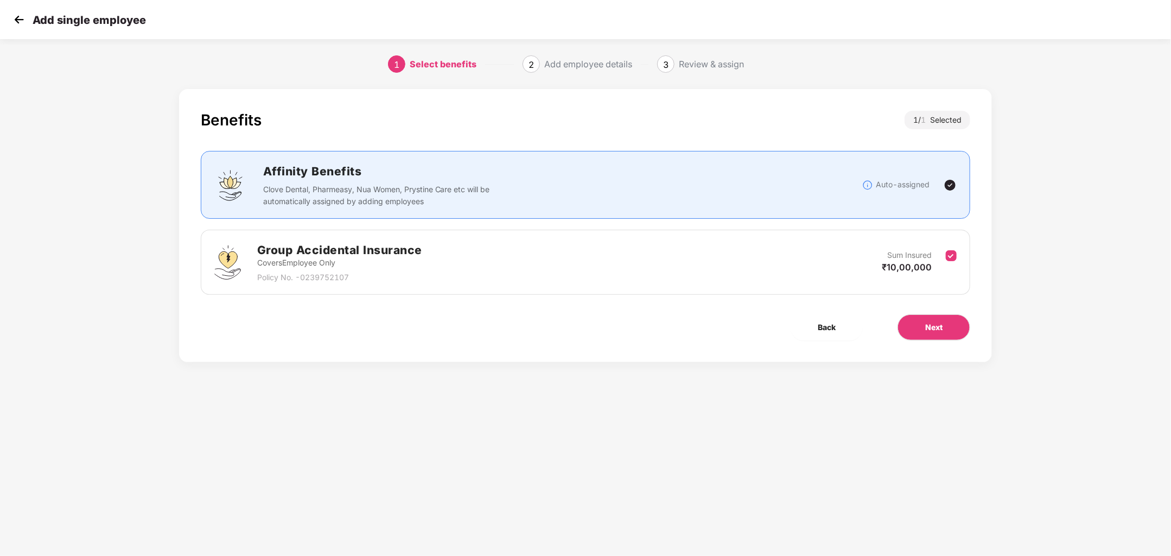
click at [925, 308] on div "Benefits 1 / 1 Selected Affinity Benefits Clove Dental, Pharmeasy, Nua Women, P…" at bounding box center [585, 225] width 813 height 273
click at [925, 322] on button "Next" at bounding box center [933, 327] width 73 height 26
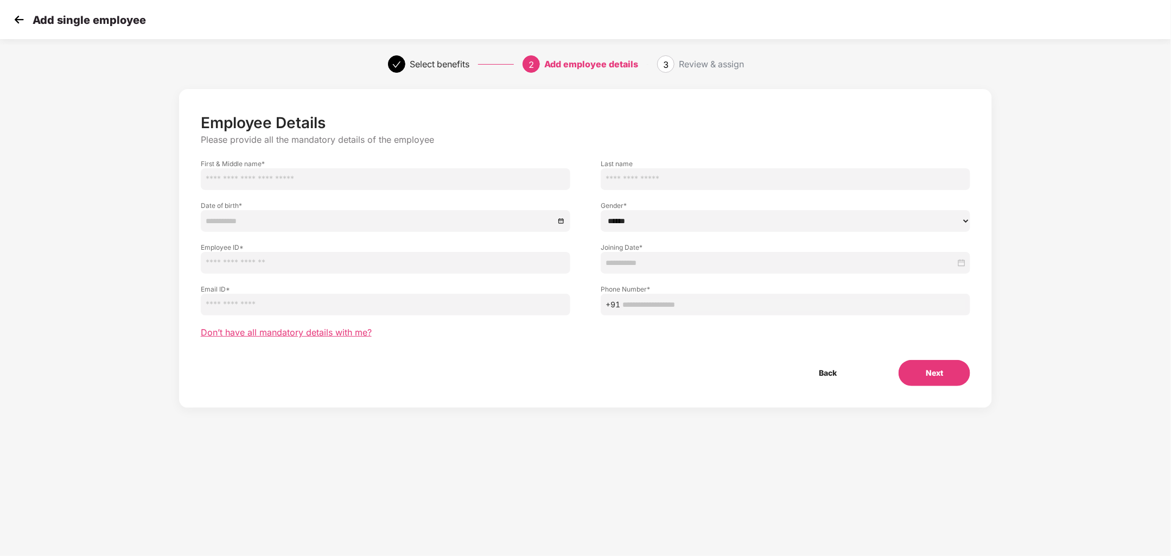
click at [339, 335] on span "Don’t have all mandatory details with me?" at bounding box center [286, 332] width 171 height 11
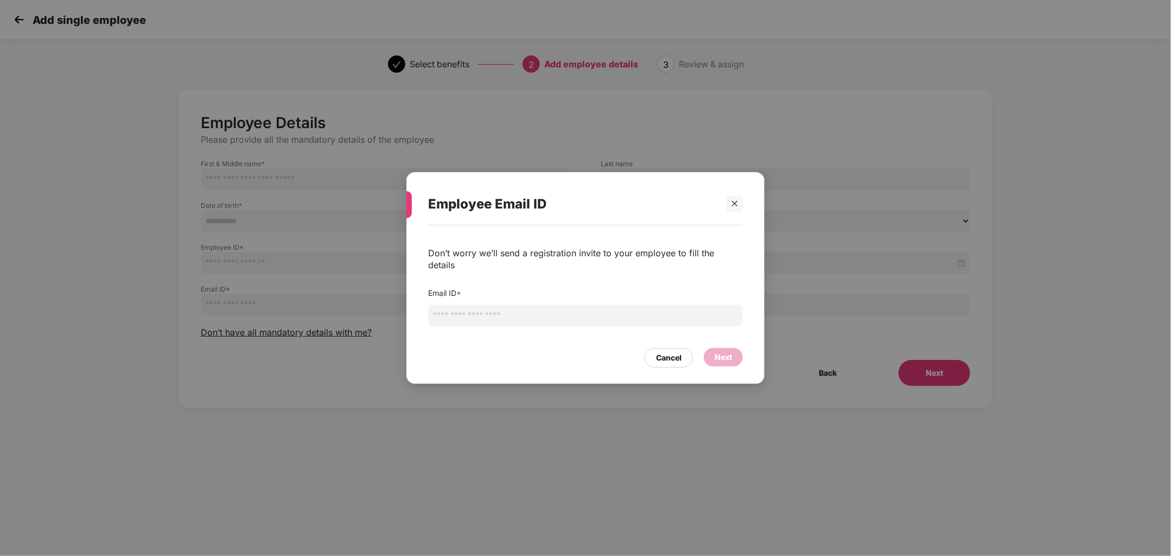
click at [459, 309] on input "email" at bounding box center [585, 315] width 315 height 22
type input "**********"
click at [715, 356] on div "Next" at bounding box center [723, 357] width 17 height 12
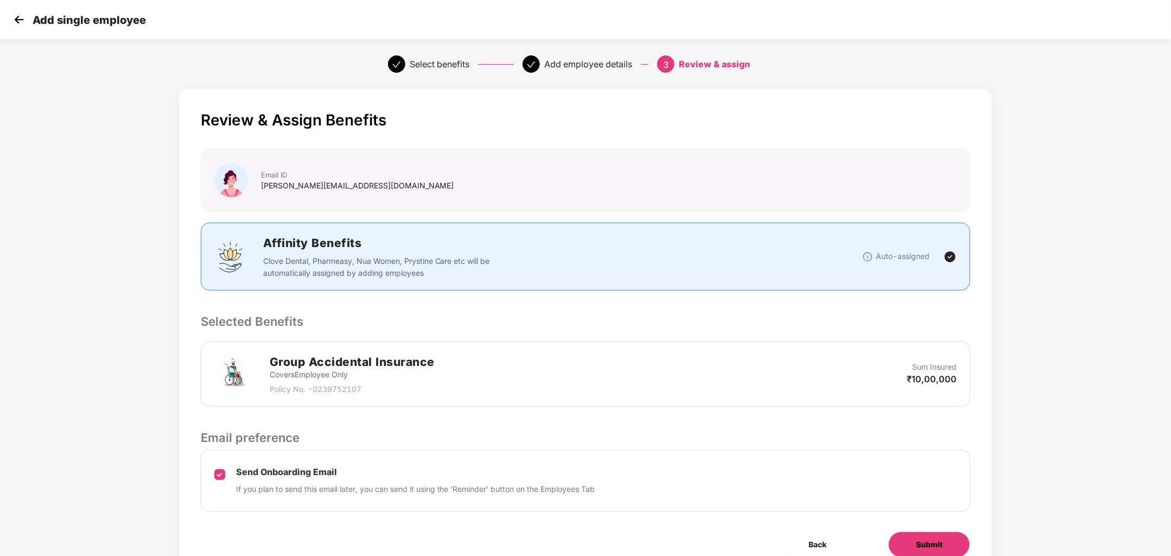
click at [906, 545] on button "Submit" at bounding box center [929, 544] width 82 height 26
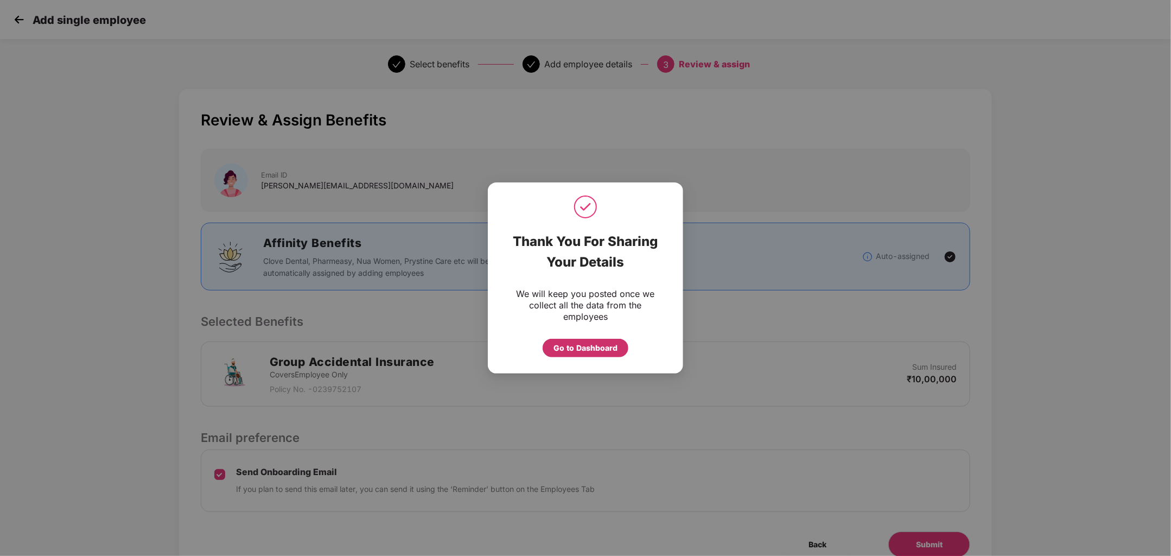
click at [600, 347] on div "Go to Dashboard" at bounding box center [585, 348] width 64 height 12
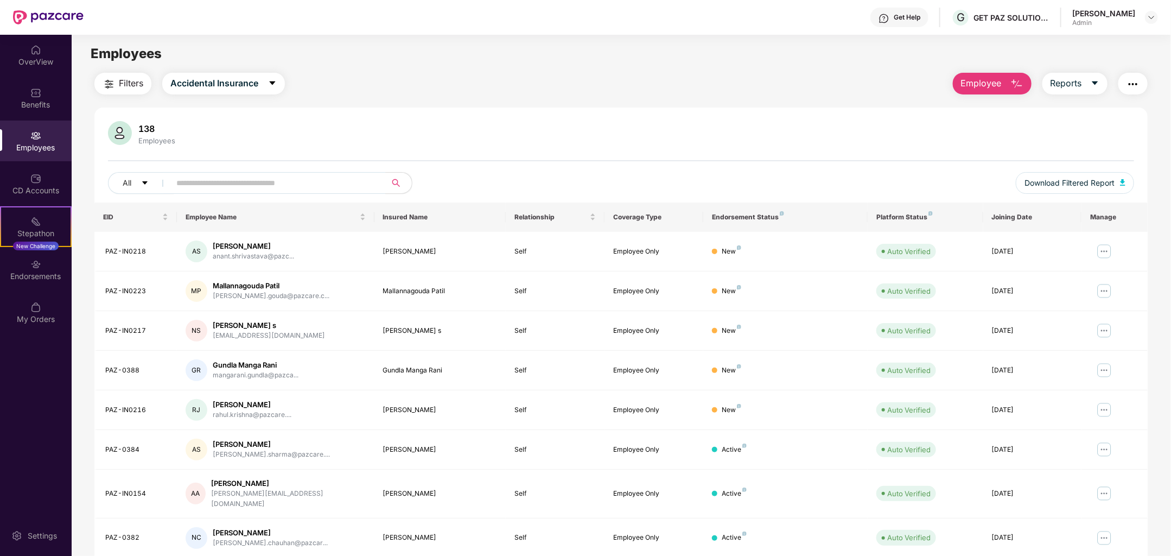
click at [1005, 79] on button "Employee" at bounding box center [992, 84] width 79 height 22
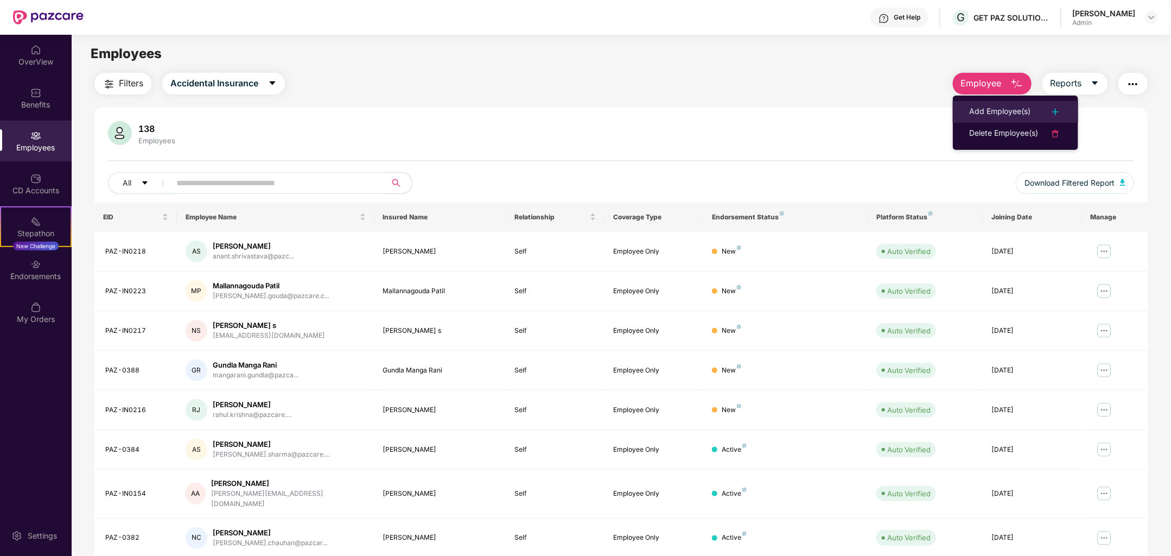
click at [1013, 101] on li "Add Employee(s)" at bounding box center [1015, 112] width 125 height 22
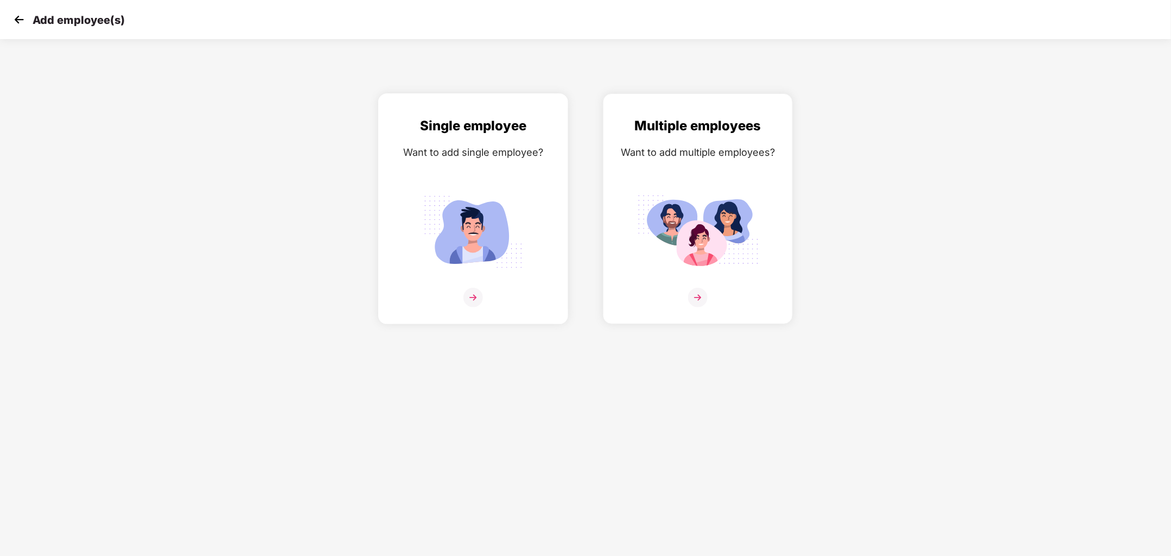
click at [468, 281] on div "Single employee Want to add single employee?" at bounding box center [473, 218] width 167 height 205
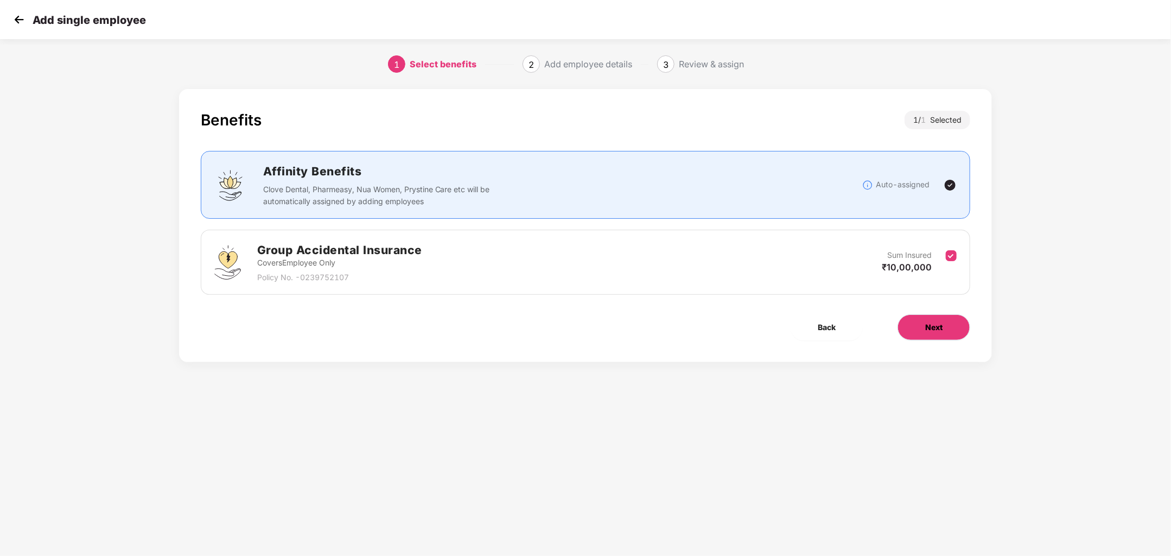
click at [923, 326] on button "Next" at bounding box center [933, 327] width 73 height 26
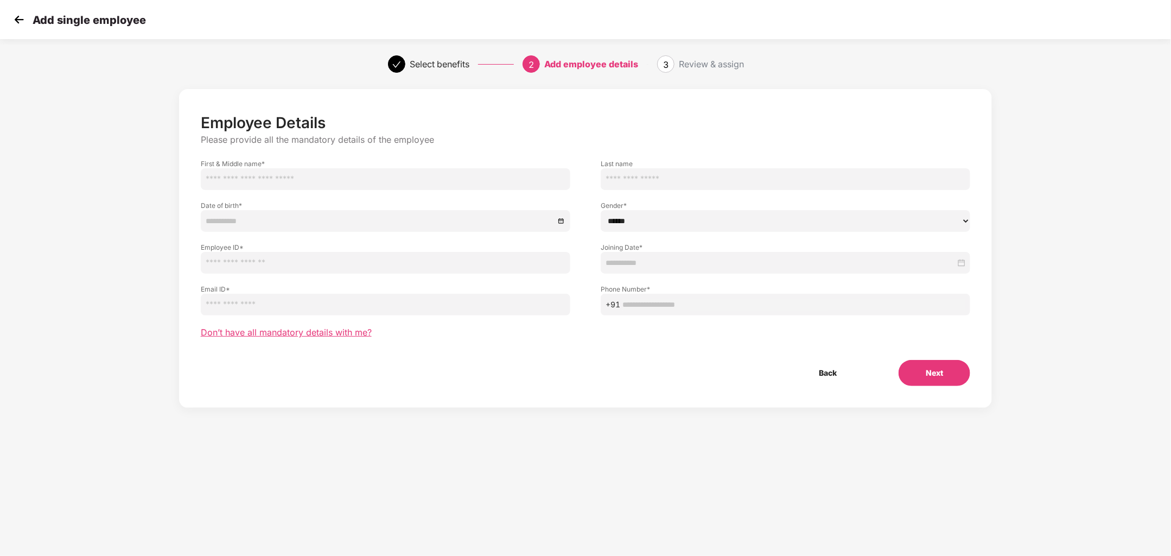
click at [315, 333] on span "Don’t have all mandatory details with me?" at bounding box center [286, 332] width 171 height 11
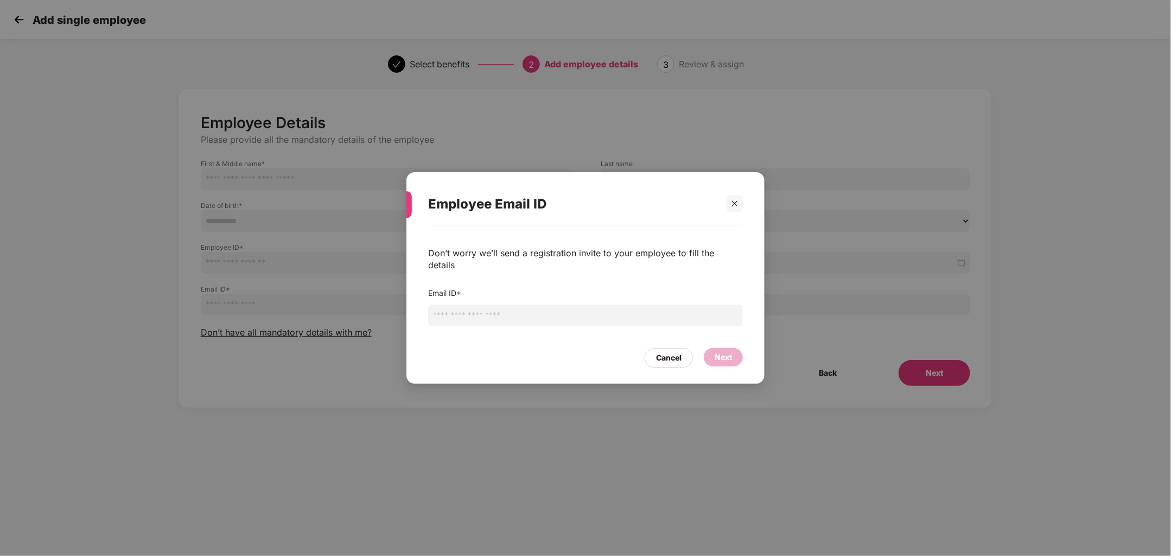
click at [463, 313] on input "email" at bounding box center [585, 315] width 315 height 22
type input "**********"
click at [728, 351] on div "Next" at bounding box center [723, 357] width 17 height 12
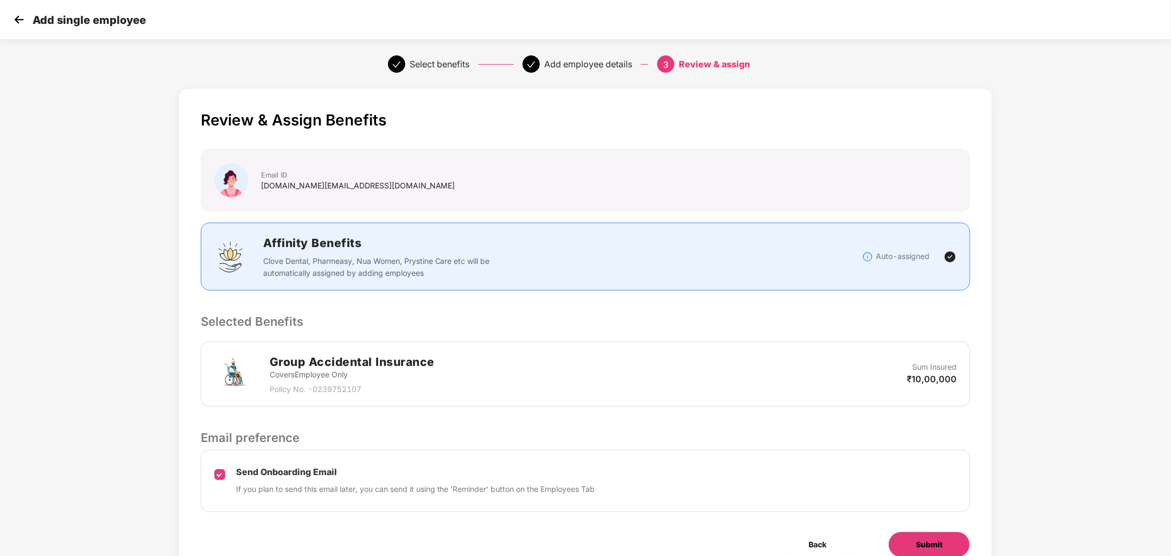
click at [939, 534] on button "Submit" at bounding box center [929, 544] width 82 height 26
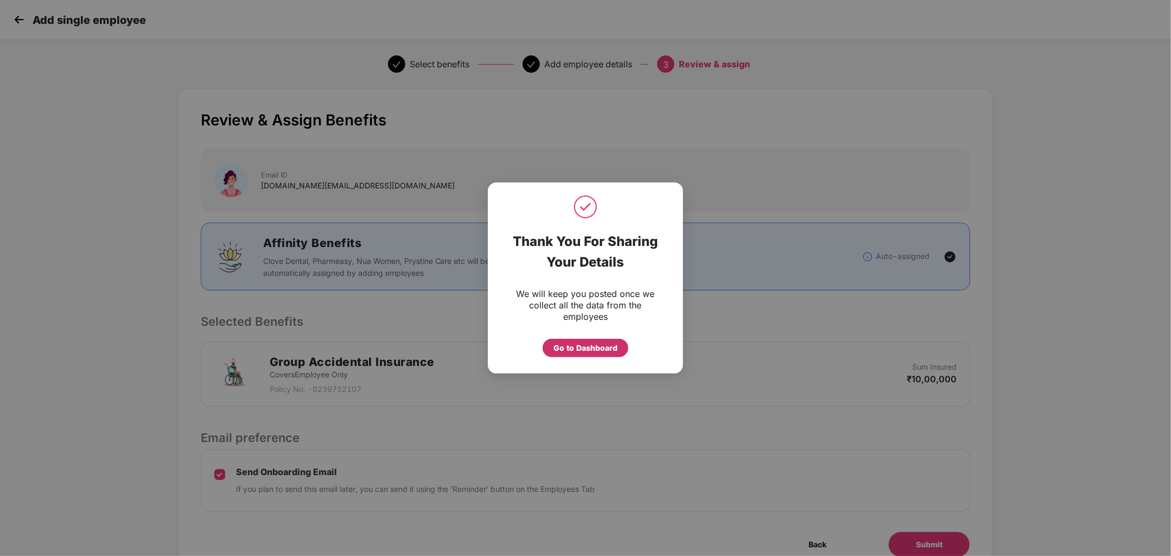
click at [578, 351] on div "Go to Dashboard" at bounding box center [585, 348] width 64 height 12
